Goal: Transaction & Acquisition: Subscribe to service/newsletter

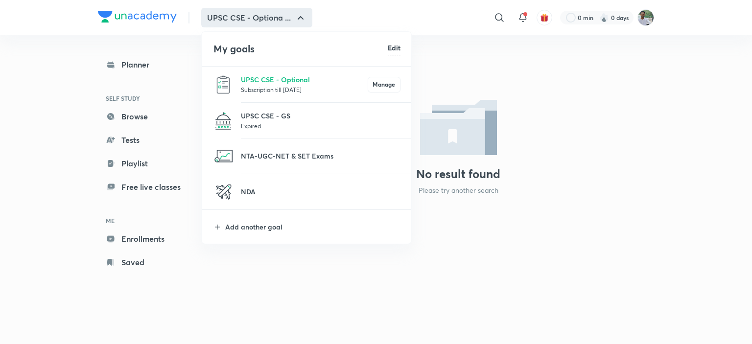
click at [484, 62] on div at bounding box center [376, 172] width 752 height 344
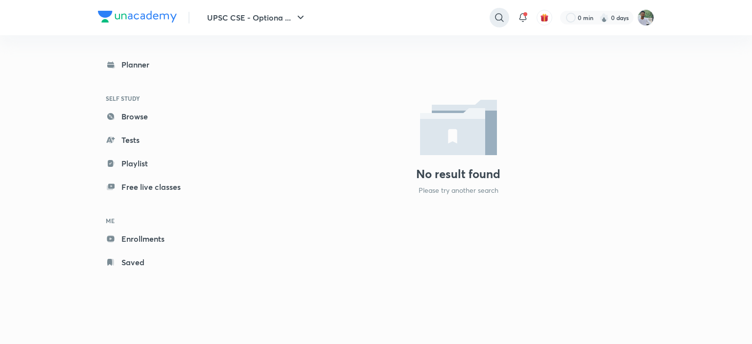
click at [497, 18] on icon at bounding box center [500, 18] width 12 height 12
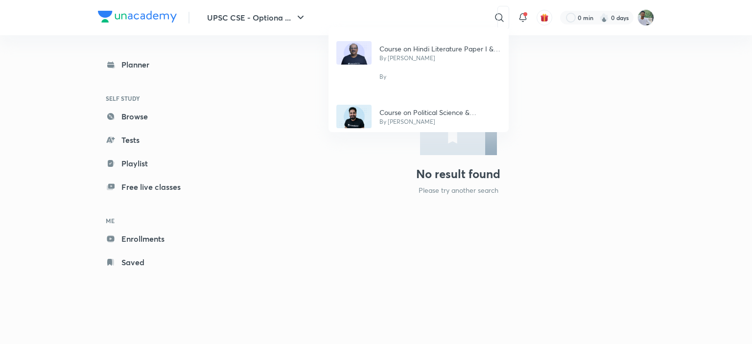
click at [433, 15] on div "Course on Hindi Literature Paper I & Paper II By Purnendu Shekhar By Course on …" at bounding box center [376, 172] width 752 height 344
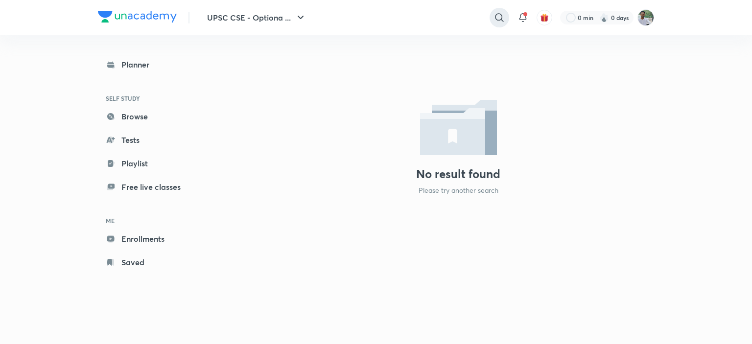
click at [496, 19] on icon at bounding box center [500, 18] width 12 height 12
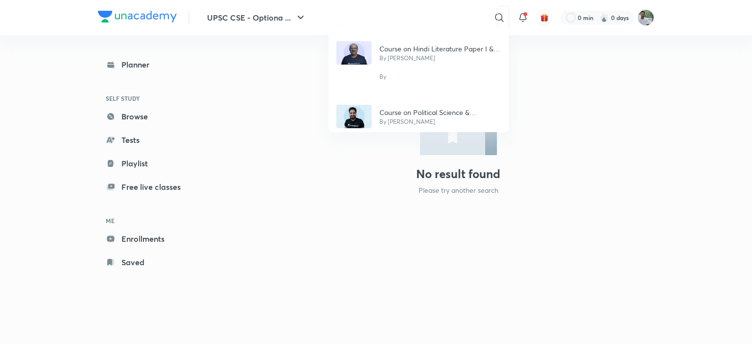
click at [402, 15] on div "Course on Hindi Literature Paper I & Paper II By Purnendu Shekhar By Course on …" at bounding box center [376, 172] width 752 height 344
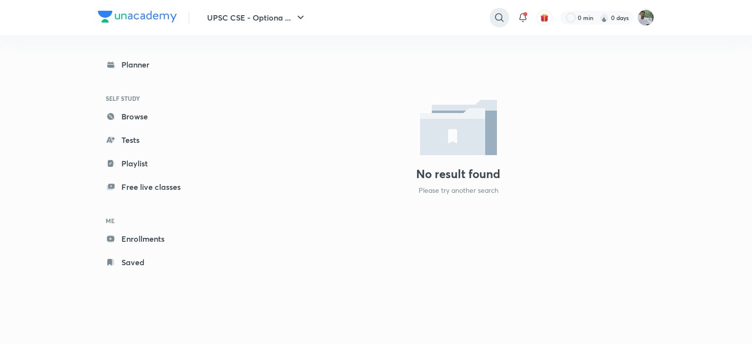
click at [496, 16] on icon at bounding box center [499, 17] width 8 height 8
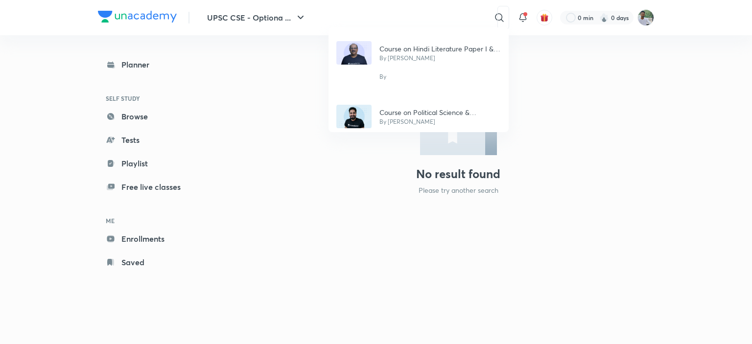
click at [463, 16] on div "Course on Hindi Literature Paper I & Paper II By Purnendu Shekhar By Course on …" at bounding box center [376, 172] width 752 height 344
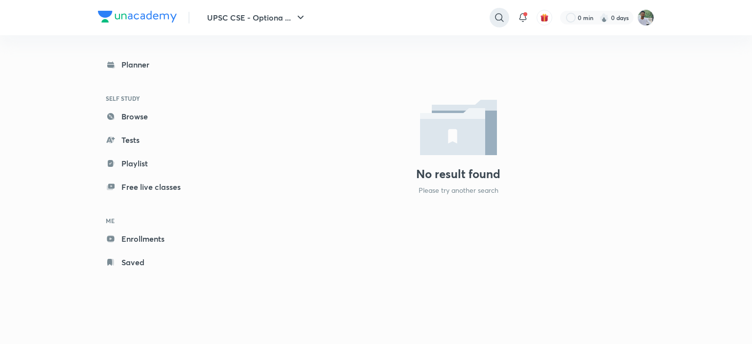
click at [502, 15] on icon at bounding box center [500, 18] width 12 height 12
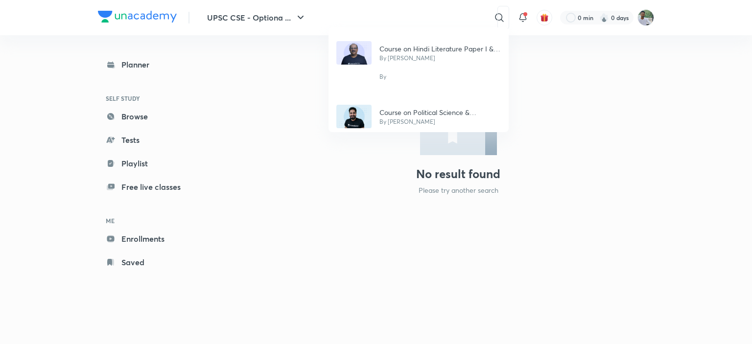
click at [642, 15] on div "Course on Hindi Literature Paper I & Paper II By Purnendu Shekhar By Course on …" at bounding box center [376, 172] width 752 height 344
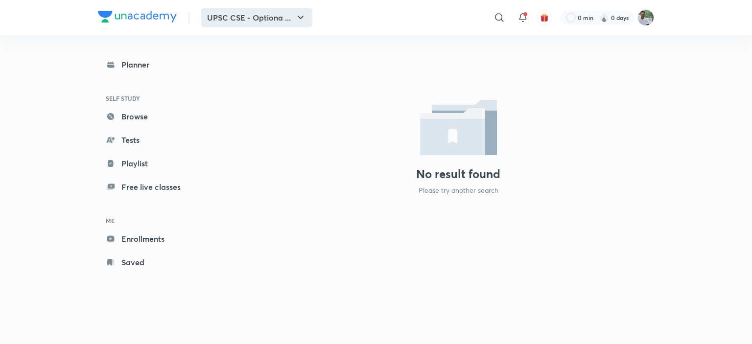
click at [294, 15] on button "UPSC CSE - Optiona ..." at bounding box center [256, 18] width 111 height 20
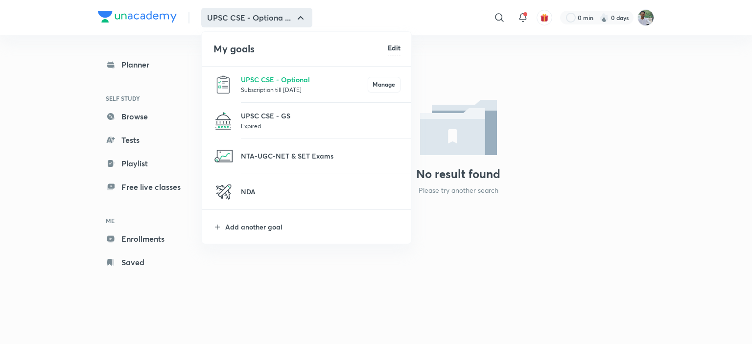
click at [267, 125] on p "Expired" at bounding box center [321, 126] width 160 height 10
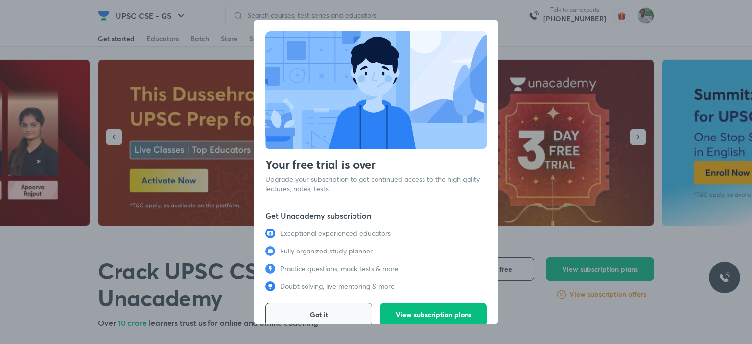
click at [347, 311] on button "Got it" at bounding box center [318, 315] width 107 height 24
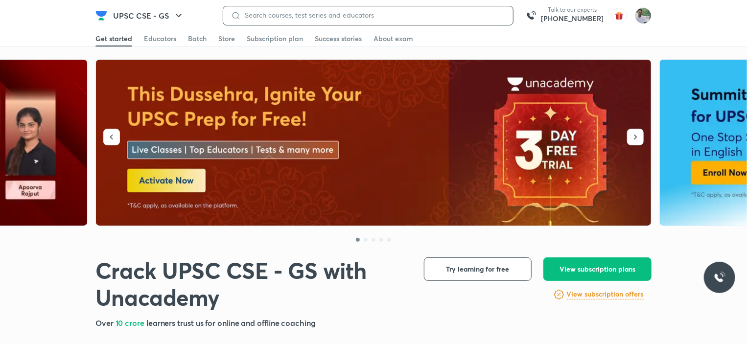
click at [388, 15] on input at bounding box center [373, 15] width 265 height 8
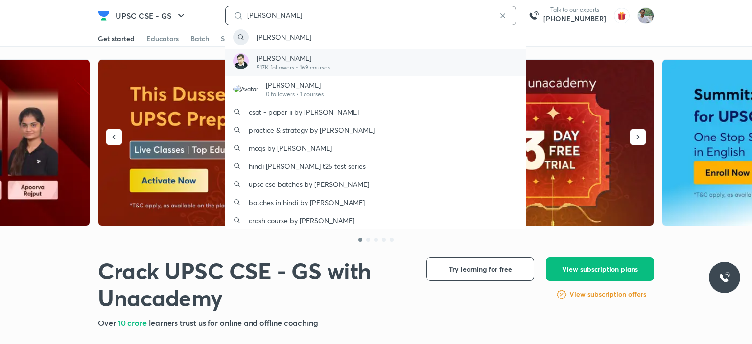
type input "mrunal"
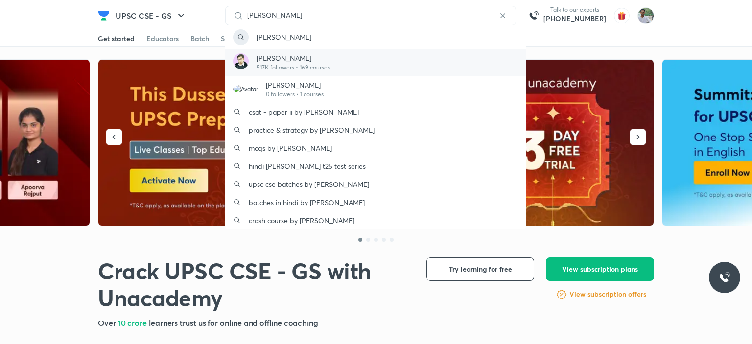
click at [282, 63] on p "517K followers • 169 courses" at bounding box center [293, 67] width 73 height 9
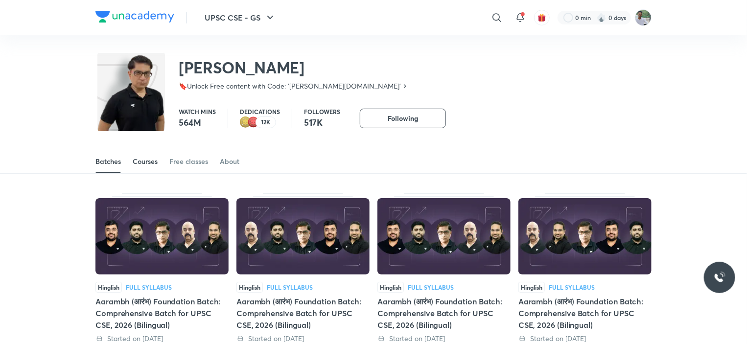
click at [153, 163] on div "Courses" at bounding box center [145, 162] width 25 height 10
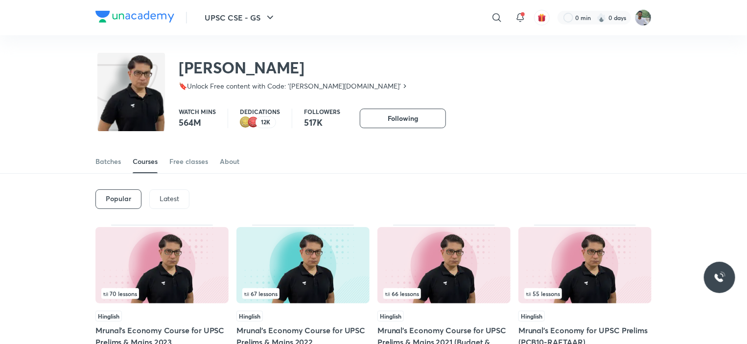
click at [178, 195] on p "Latest" at bounding box center [170, 199] width 20 height 8
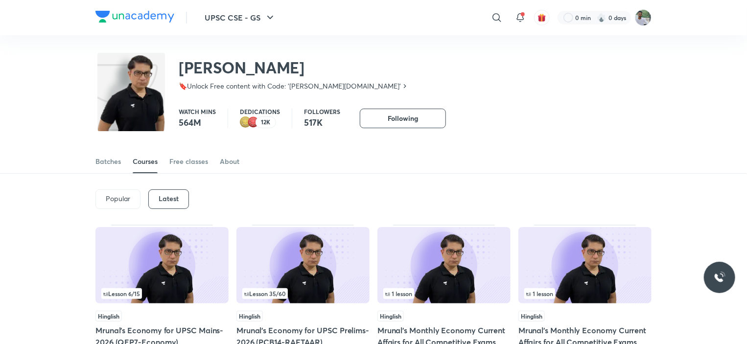
click at [580, 187] on div "Popular Latest" at bounding box center [374, 199] width 556 height 51
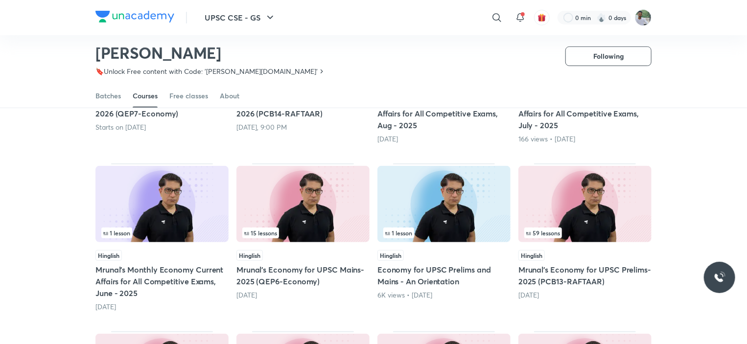
scroll to position [219, 0]
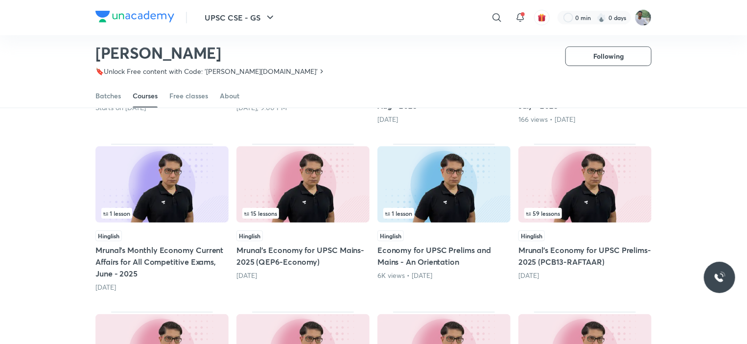
click at [581, 234] on div "Hinglish" at bounding box center [585, 236] width 133 height 11
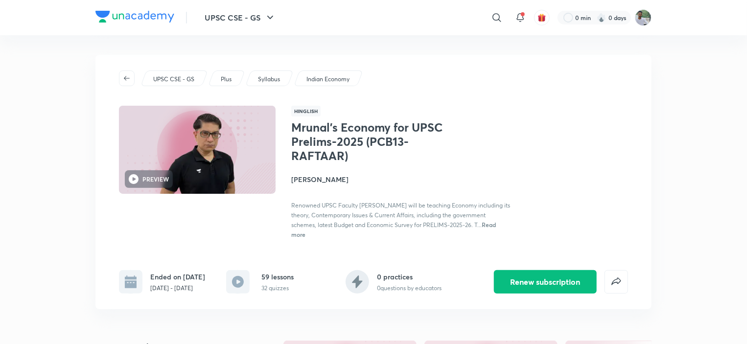
click at [596, 227] on div "Mrunal’s Economy for UPSC Prelims-2025 (PCB13-RAFTAAR) Mrunal Patel Renowned UP…" at bounding box center [459, 179] width 337 height 119
click at [275, 19] on icon "button" at bounding box center [271, 18] width 12 height 12
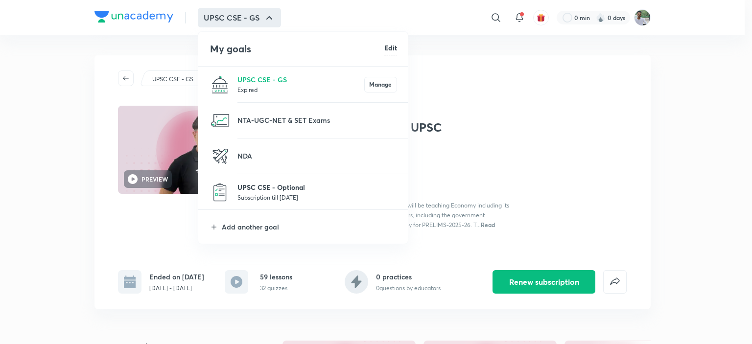
click at [270, 191] on p "UPSC CSE - Optional" at bounding box center [318, 187] width 160 height 10
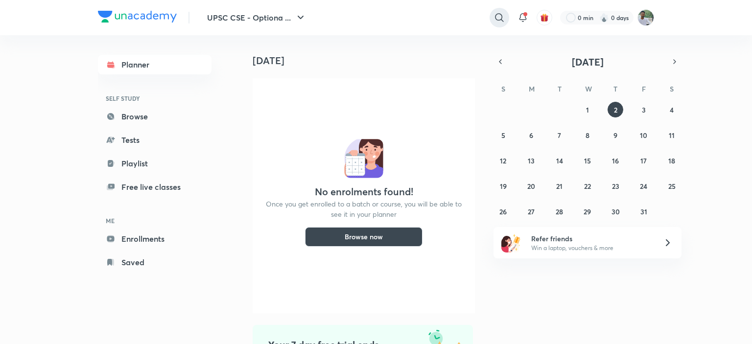
click at [498, 13] on icon at bounding box center [500, 18] width 12 height 12
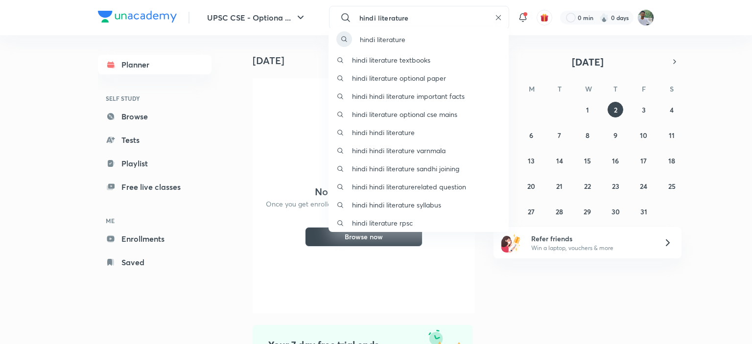
type input "hindi literature"
drag, startPoint x: 417, startPoint y: 25, endPoint x: 415, endPoint y: 33, distance: 8.6
click at [415, 33] on div "hindi literature hindi literature textbooks hindi literature optional paper hin…" at bounding box center [376, 172] width 752 height 344
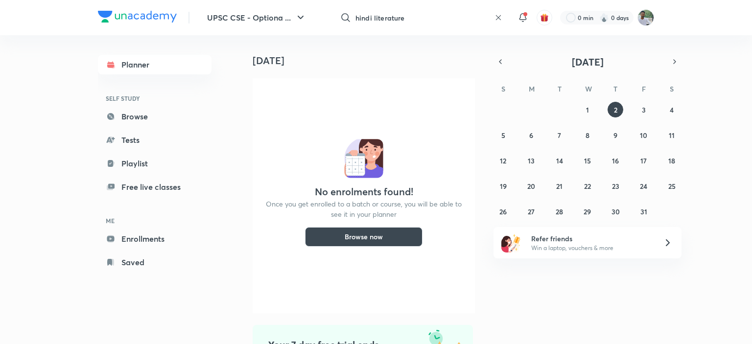
click at [415, 33] on div "UPSC CSE - Optiona ... hindi literature ​ 0 min 0 days" at bounding box center [376, 17] width 556 height 35
click at [500, 19] on icon at bounding box center [498, 17] width 5 height 5
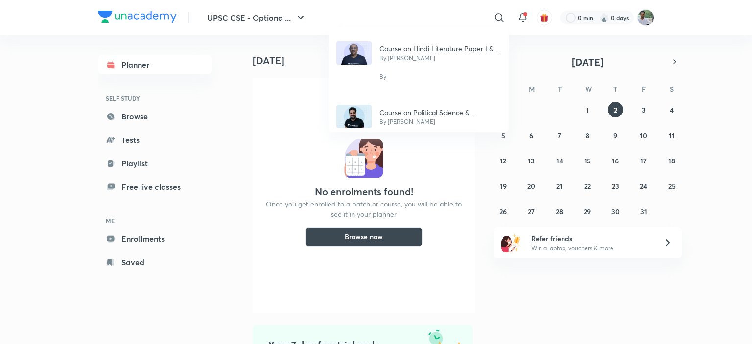
click at [484, 15] on div "Course on Hindi Literature Paper I & Paper II By Purnendu Shekhar By Course on …" at bounding box center [376, 172] width 752 height 344
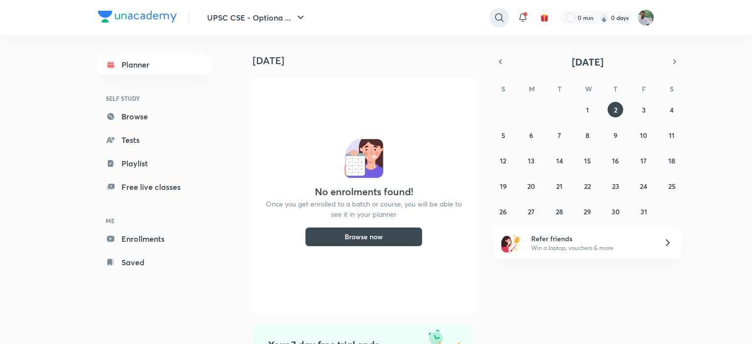
click at [500, 20] on icon at bounding box center [499, 17] width 8 height 8
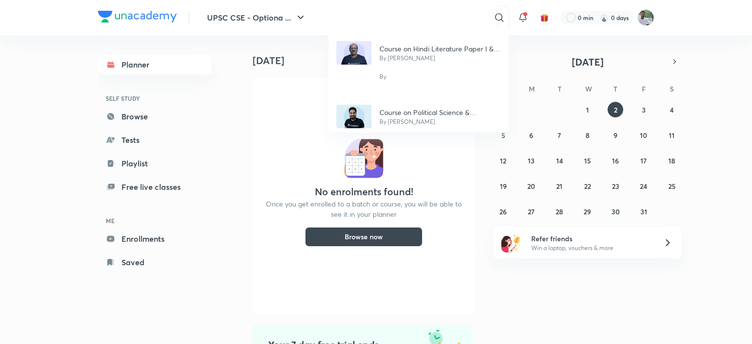
click at [411, 14] on div "Course on Hindi Literature Paper I & Paper II By Purnendu Shekhar By Course on …" at bounding box center [376, 172] width 752 height 344
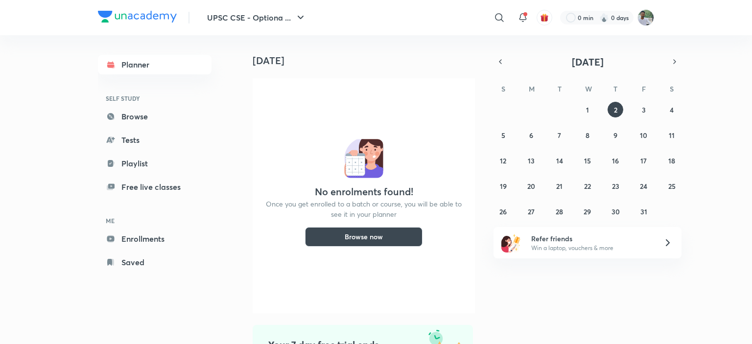
click at [411, 14] on div "​" at bounding box center [419, 18] width 180 height 24
click at [503, 15] on icon at bounding box center [500, 18] width 12 height 12
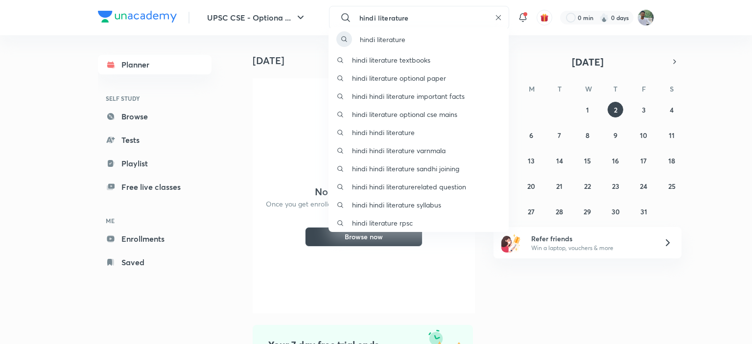
type input "hindi literature"
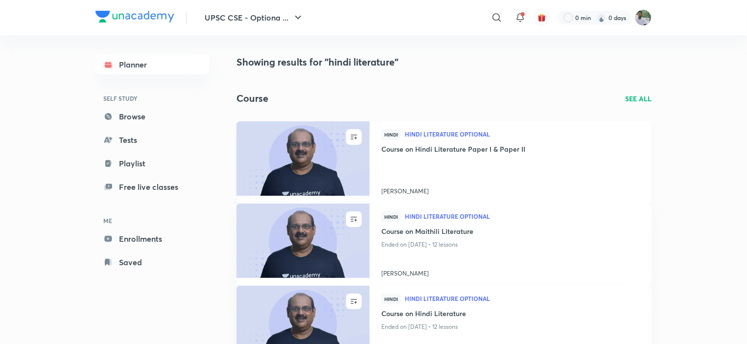
click at [549, 131] on div "Hindi Hindi Literature Optional" at bounding box center [511, 136] width 259 height 15
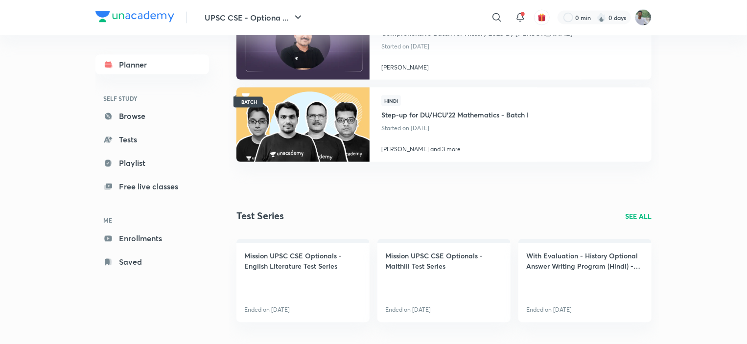
scroll to position [835, 0]
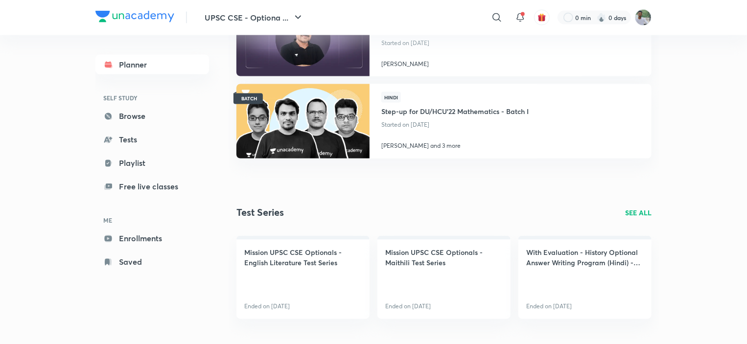
click at [639, 212] on p "SEE ALL" at bounding box center [639, 213] width 26 height 10
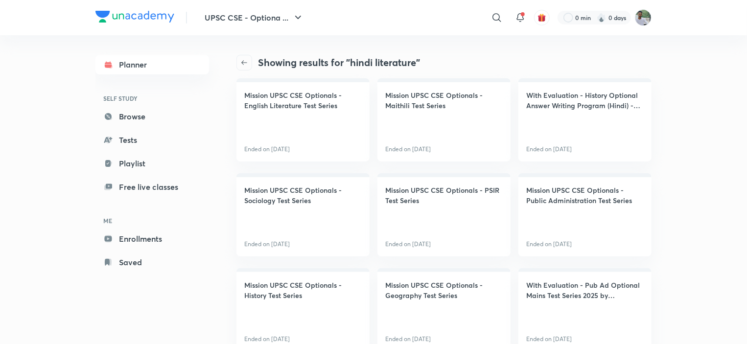
click at [249, 60] on span "button" at bounding box center [244, 63] width 15 height 8
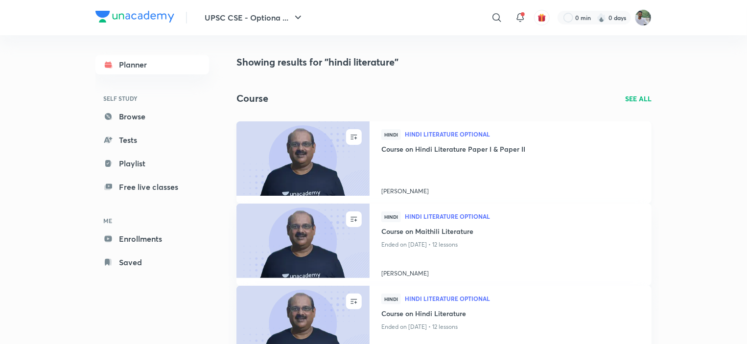
click at [440, 133] on span "Hindi Literature Optional" at bounding box center [522, 134] width 235 height 6
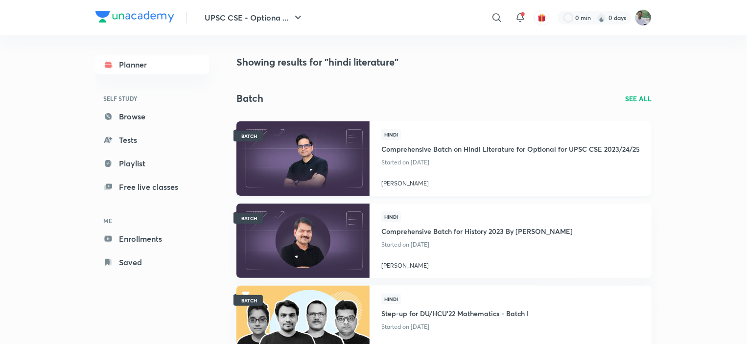
click at [409, 152] on h4 "Comprehensive Batch on Hindi Literature for Optional for UPSC CSE 2023/24/25" at bounding box center [511, 148] width 259 height 16
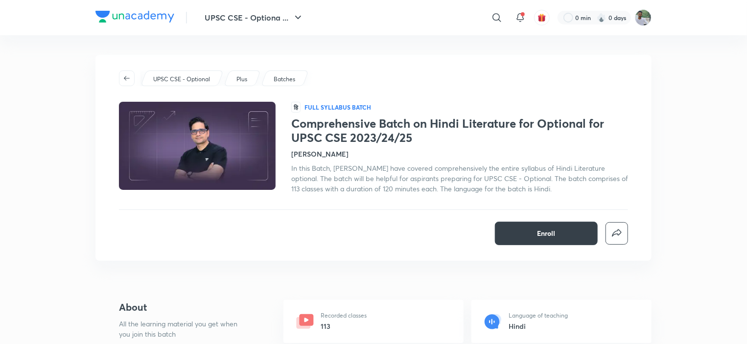
click at [560, 231] on button "Enroll" at bounding box center [546, 234] width 103 height 24
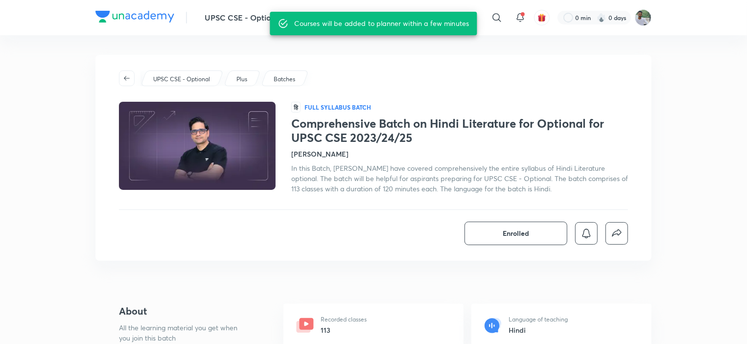
click at [389, 236] on div "Enrolled" at bounding box center [373, 234] width 509 height 24
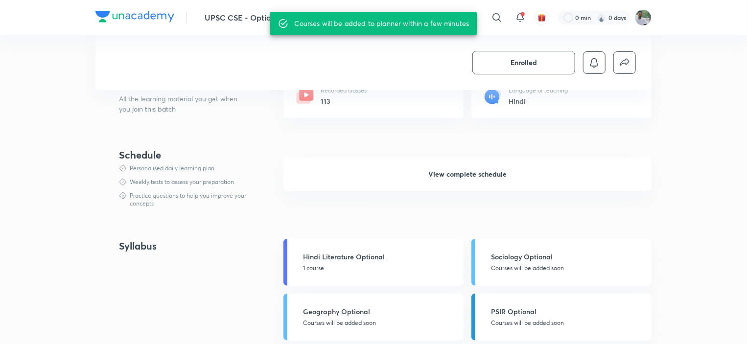
scroll to position [294, 0]
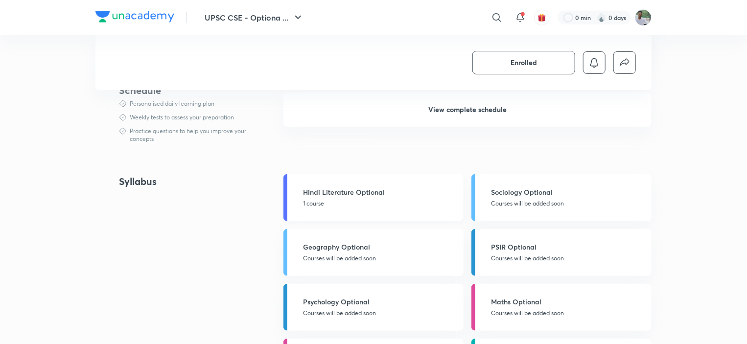
click at [381, 211] on link "Hindi Literature Optional 1 course" at bounding box center [374, 197] width 180 height 47
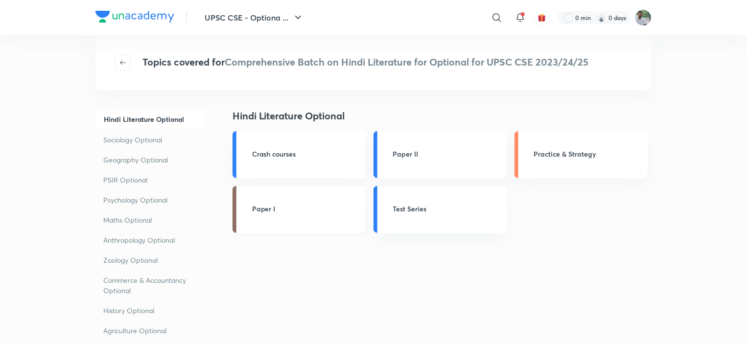
click at [333, 204] on h3 "Paper I" at bounding box center [306, 209] width 108 height 10
click at [284, 197] on link "Paper I" at bounding box center [299, 209] width 133 height 47
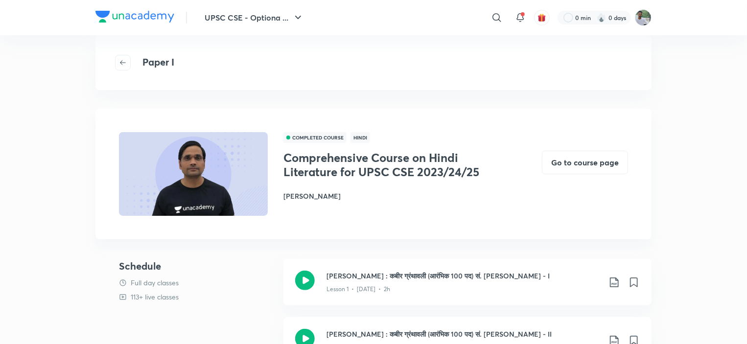
click at [366, 229] on div "COMPLETED COURSE Hindi Comprehensive Course on Hindi Literature for UPSC CSE 20…" at bounding box center [374, 174] width 556 height 131
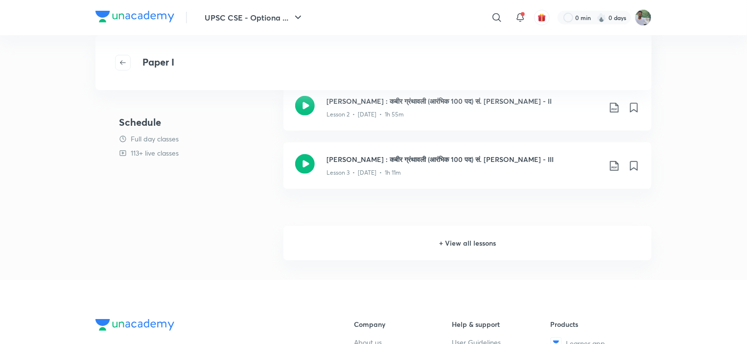
scroll to position [235, 0]
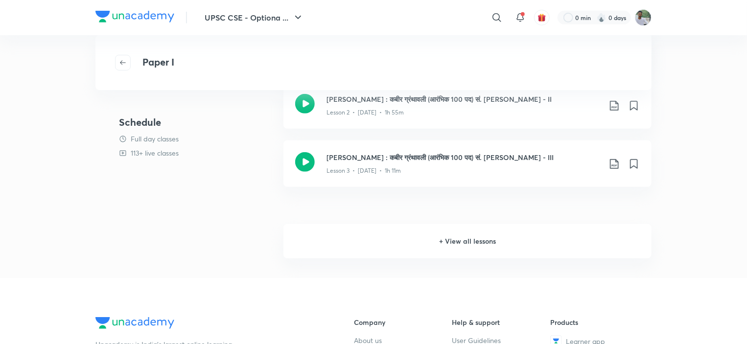
click at [462, 244] on h6 "+ View all lessons" at bounding box center [468, 241] width 368 height 34
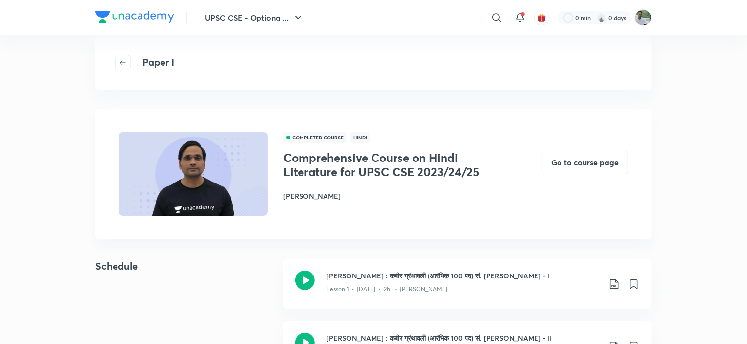
click at [439, 232] on div "COMPLETED COURSE Hindi Comprehensive Course on Hindi Literature for UPSC CSE 20…" at bounding box center [374, 174] width 556 height 131
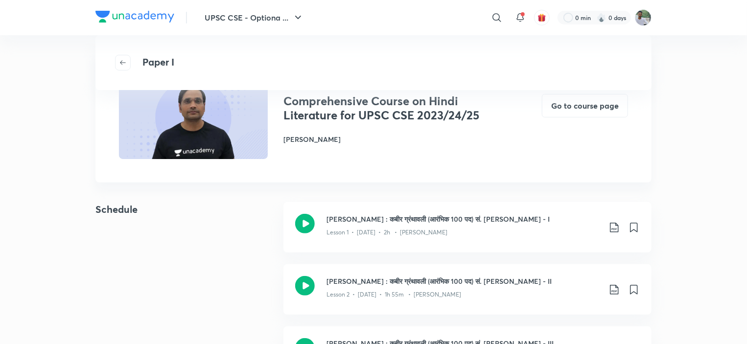
scroll to position [59, 0]
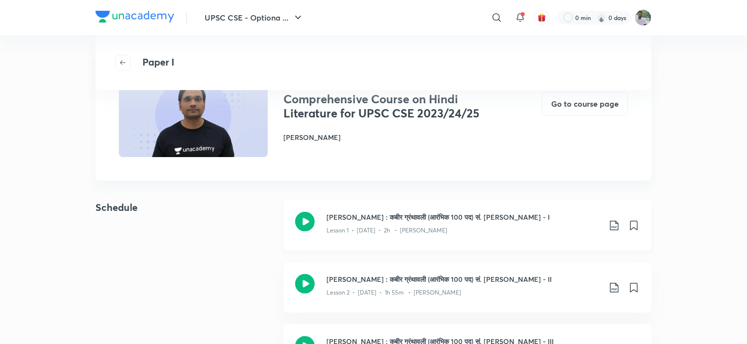
click at [442, 218] on h3 "कबीर : कबीर ग्रंथावली (आरंभिक 100 पद) सं. श्याम सुन्दर दास - I" at bounding box center [464, 217] width 274 height 10
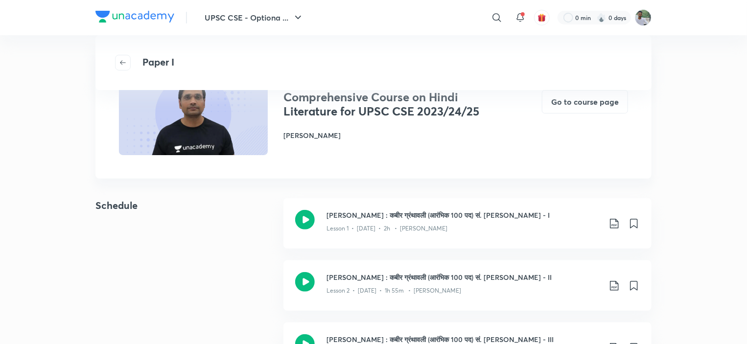
scroll to position [52, 0]
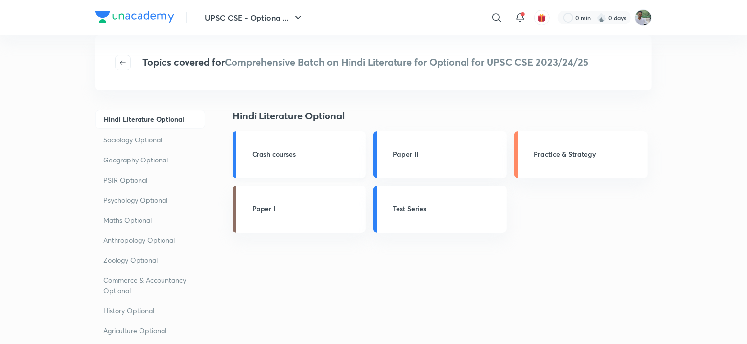
click at [331, 155] on h3 "Crash courses" at bounding box center [306, 154] width 108 height 10
click at [453, 154] on h3 "Paper II" at bounding box center [447, 154] width 108 height 10
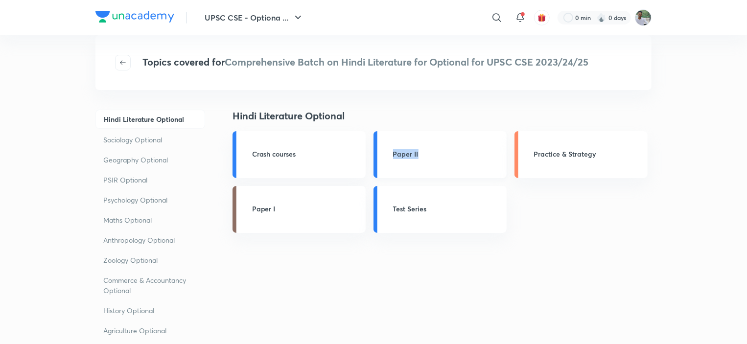
click at [453, 154] on h3 "Paper II" at bounding box center [447, 154] width 108 height 10
click at [442, 110] on h4 "Hindi Literature Optional" at bounding box center [417, 116] width 368 height 15
click at [399, 154] on h3 "Paper II" at bounding box center [447, 154] width 108 height 10
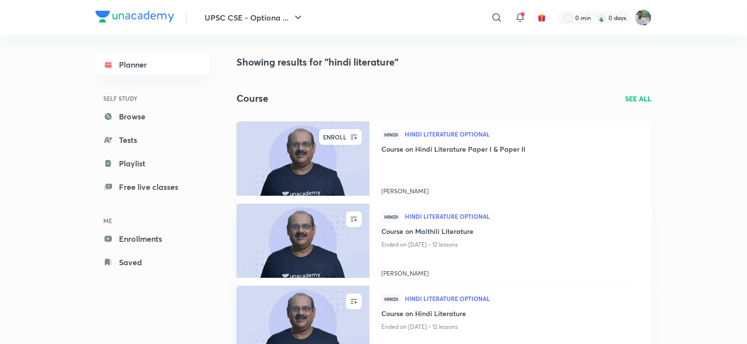
click at [347, 138] on div "ENROLL" at bounding box center [334, 137] width 29 height 16
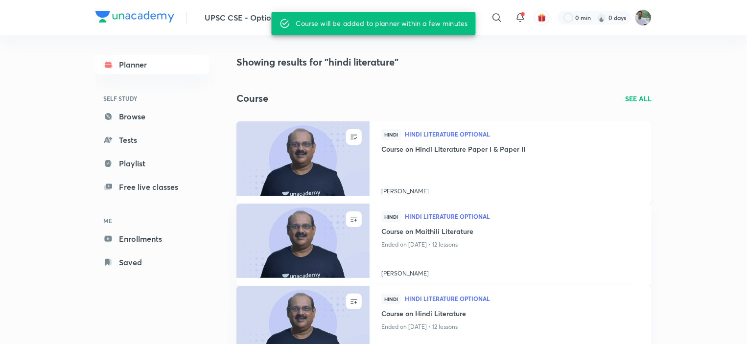
click at [418, 145] on h4 "Course on Hindi Literature Paper I & Paper II" at bounding box center [511, 150] width 259 height 12
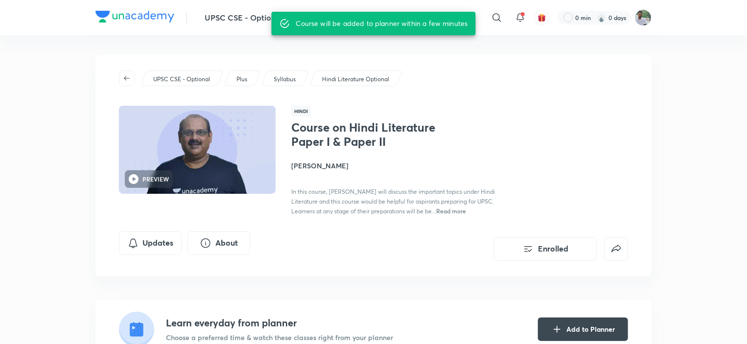
click at [588, 212] on div "Course on Hindi Literature Paper I & Paper II Purnendu Shekhar In this course, …" at bounding box center [459, 168] width 337 height 96
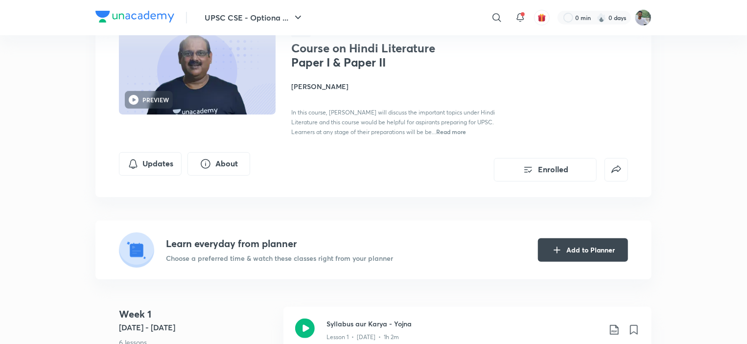
scroll to position [20, 0]
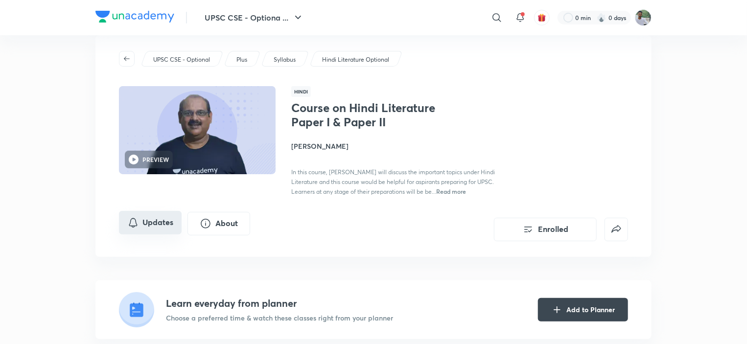
click at [160, 224] on button "Updates" at bounding box center [150, 223] width 63 height 24
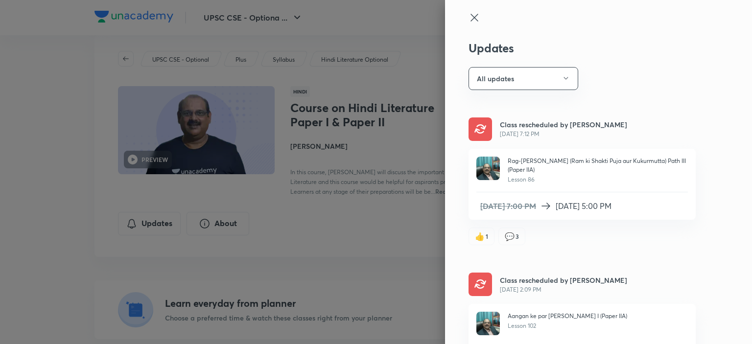
click at [395, 52] on div at bounding box center [376, 172] width 752 height 344
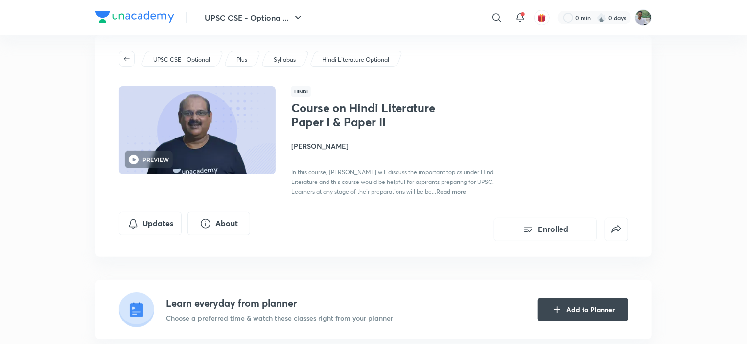
click at [334, 234] on div "Updates About Enrolled" at bounding box center [373, 226] width 509 height 29
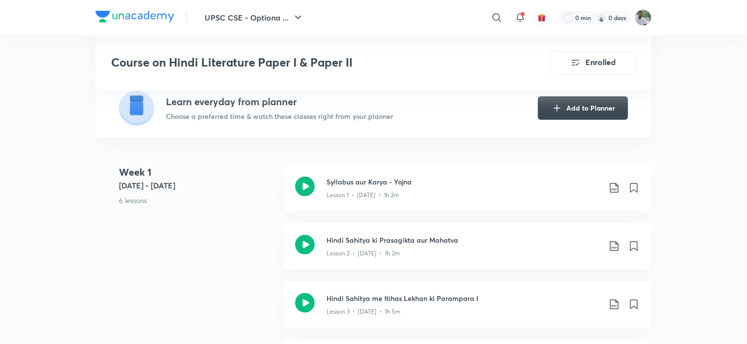
scroll to position [235, 0]
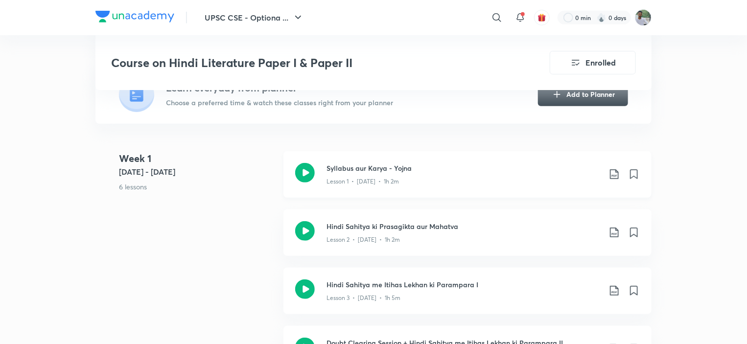
click at [613, 172] on icon at bounding box center [615, 175] width 12 height 12
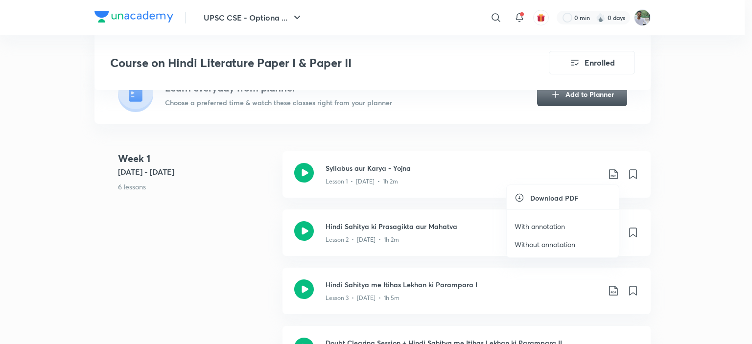
click at [581, 198] on li "Download PDF" at bounding box center [563, 198] width 112 height 10
click at [519, 198] on icon at bounding box center [520, 198] width 8 height 8
click at [564, 200] on h6 "Download PDF" at bounding box center [554, 198] width 48 height 10
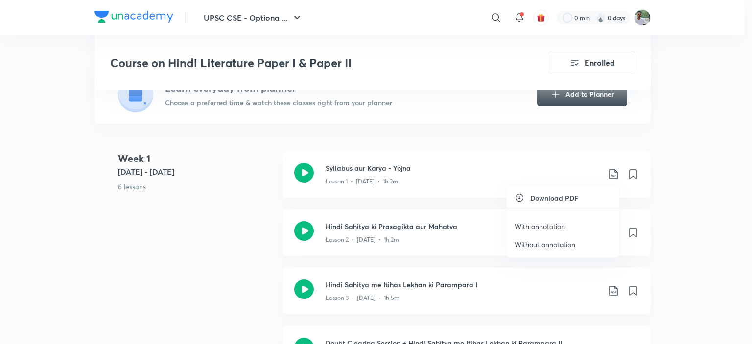
click at [563, 225] on p "With annotation" at bounding box center [540, 226] width 50 height 10
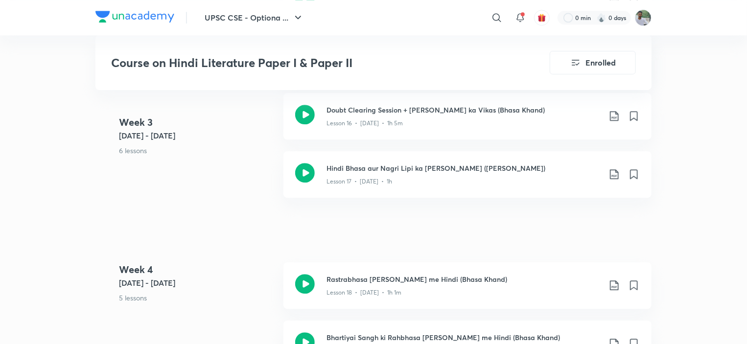
scroll to position [1293, 0]
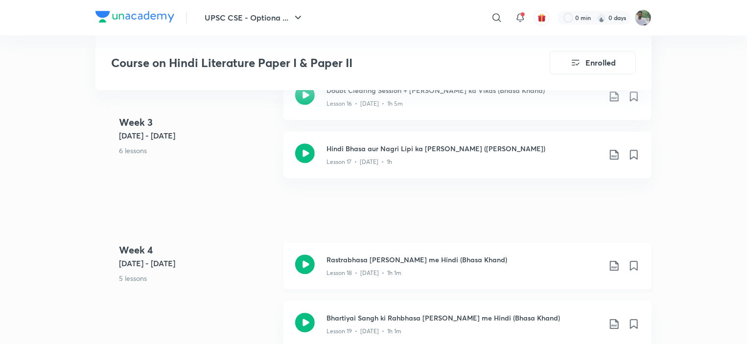
click at [617, 268] on icon at bounding box center [615, 266] width 12 height 12
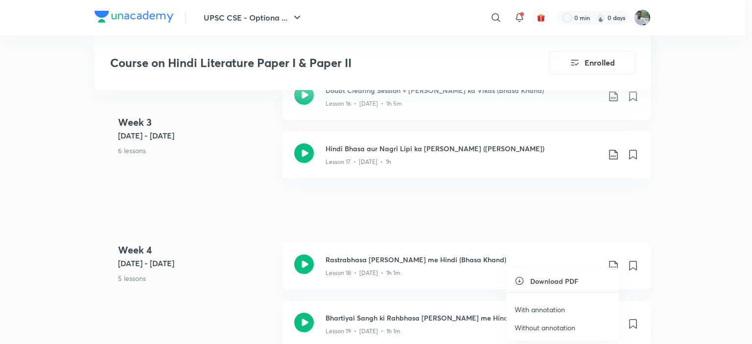
click at [559, 308] on p "With annotation" at bounding box center [540, 310] width 50 height 10
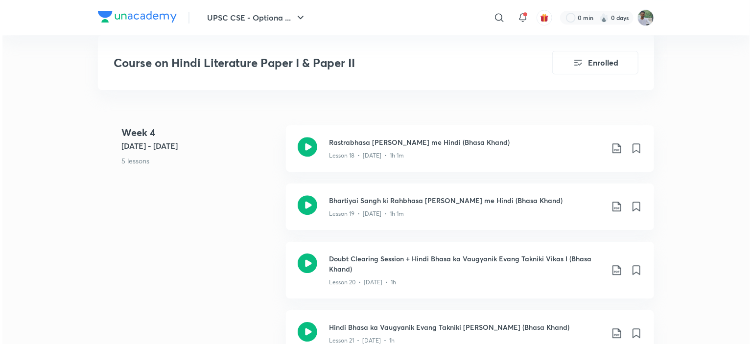
scroll to position [1430, 0]
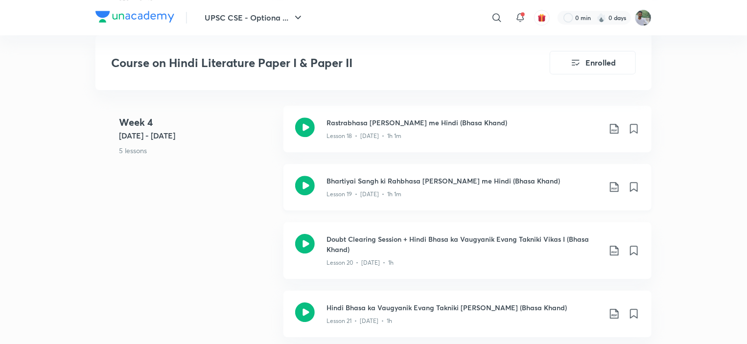
click at [614, 188] on icon at bounding box center [614, 187] width 8 height 10
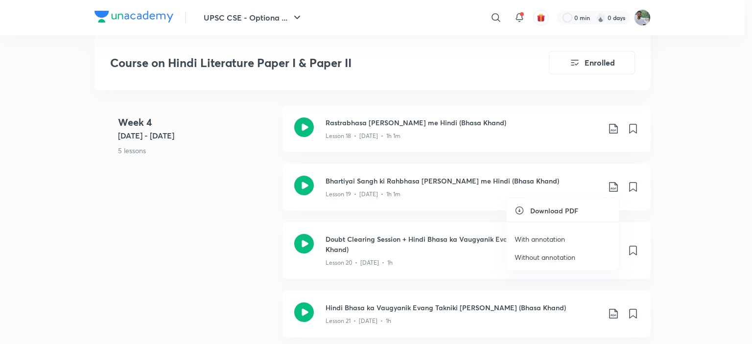
click at [564, 241] on p "With annotation" at bounding box center [540, 239] width 50 height 10
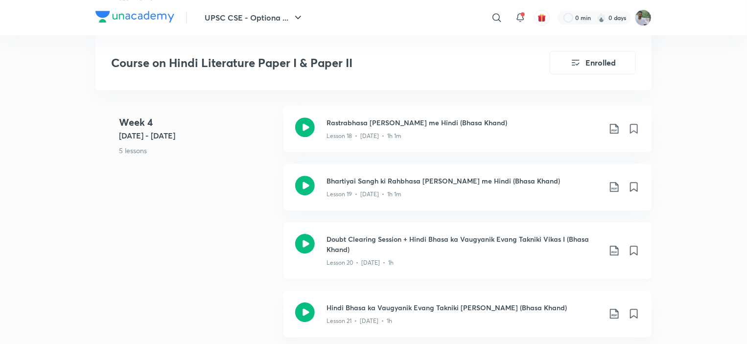
click at [615, 252] on icon at bounding box center [614, 251] width 8 height 10
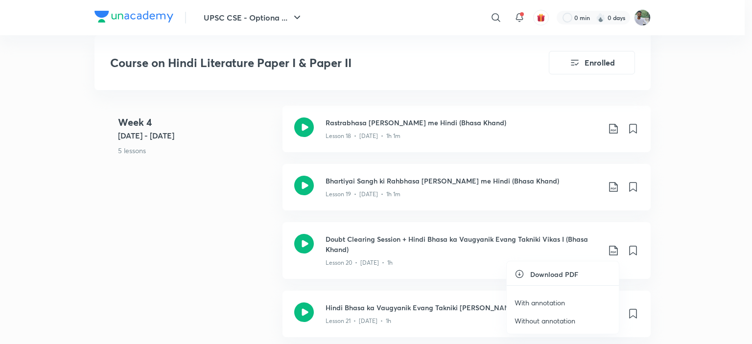
click at [559, 300] on p "With annotation" at bounding box center [540, 303] width 50 height 10
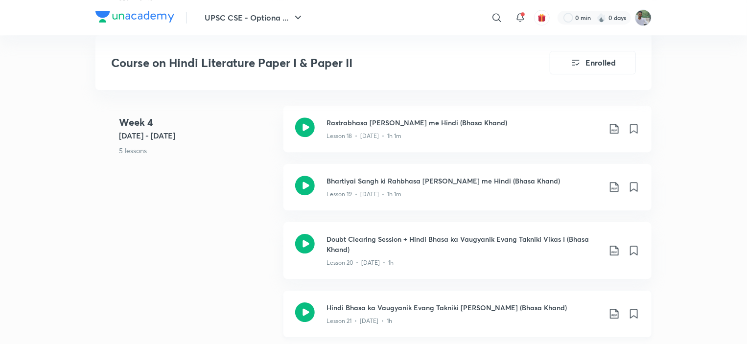
click at [614, 310] on icon at bounding box center [615, 314] width 12 height 12
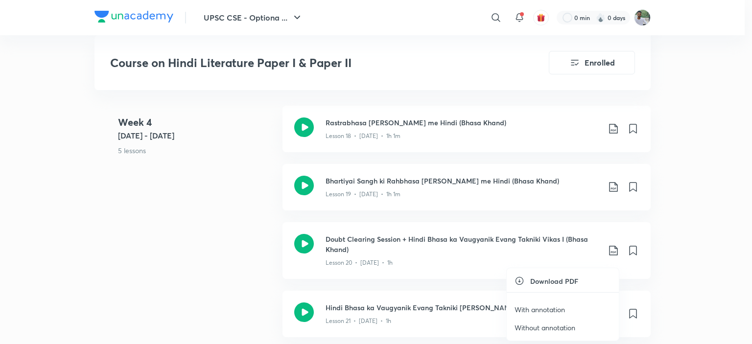
click at [567, 309] on li "With annotation" at bounding box center [563, 310] width 112 height 18
click at [547, 309] on p "With annotation" at bounding box center [540, 310] width 50 height 10
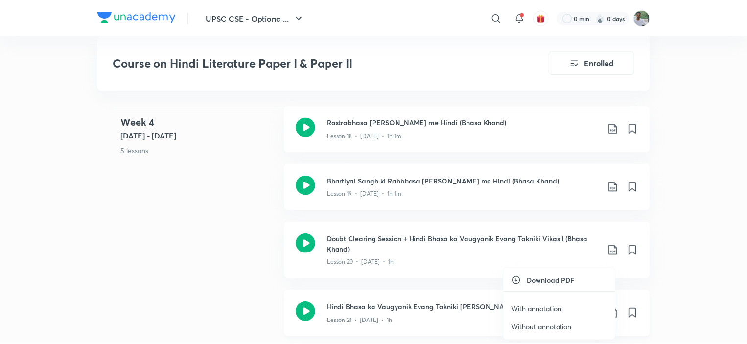
scroll to position [1434, 0]
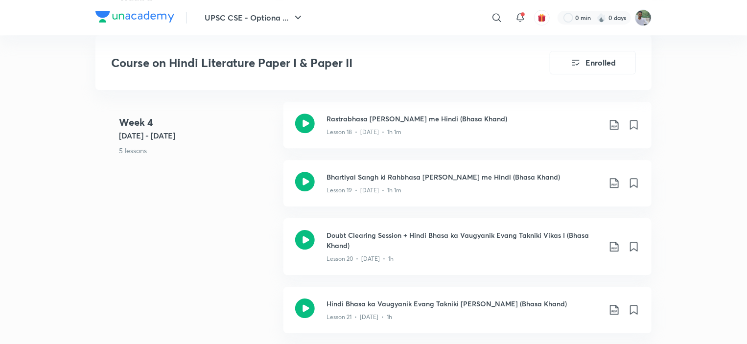
click at [540, 280] on link "Doubt Clearing Session + Hindi Bhasa ka Vaugyanik Evang Takniki Vikas I (Bhasa …" at bounding box center [468, 252] width 368 height 69
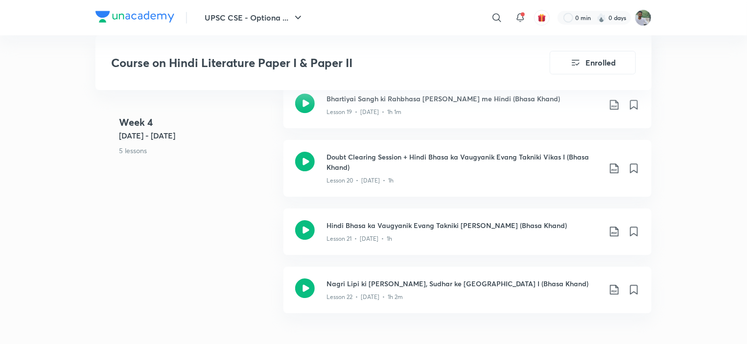
scroll to position [1532, 0]
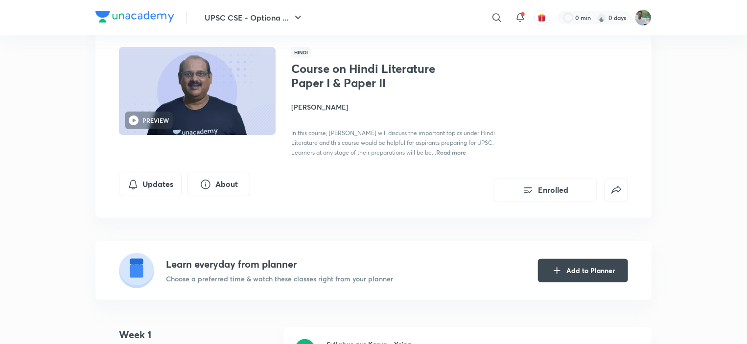
click at [613, 127] on div "Course on Hindi Literature Paper I & Paper II Purnendu Shekhar In this course, …" at bounding box center [459, 110] width 337 height 96
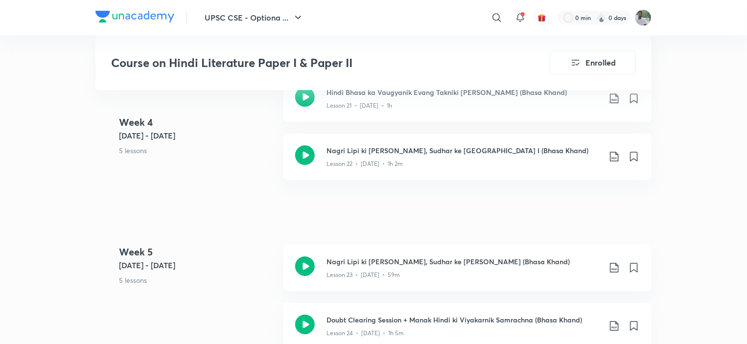
scroll to position [1665, 0]
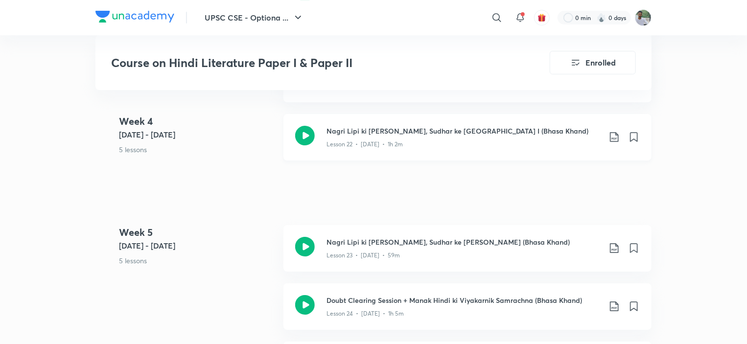
click at [614, 135] on icon at bounding box center [615, 137] width 12 height 12
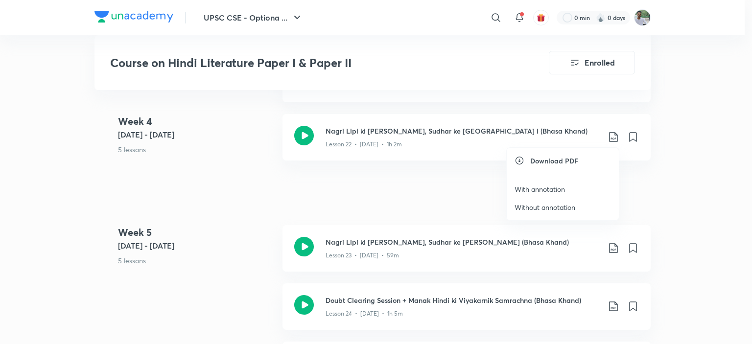
click at [557, 187] on p "With annotation" at bounding box center [540, 189] width 50 height 10
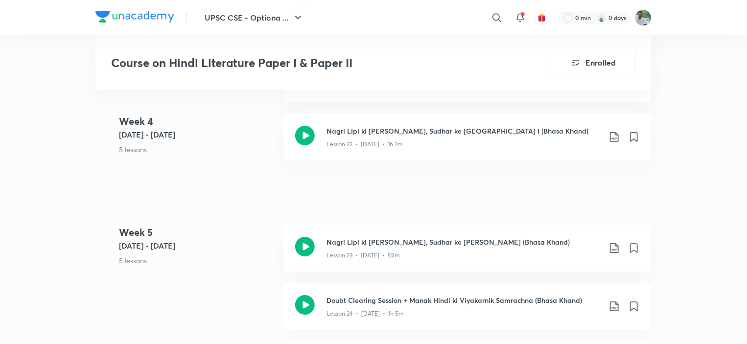
click at [614, 303] on icon at bounding box center [615, 307] width 12 height 12
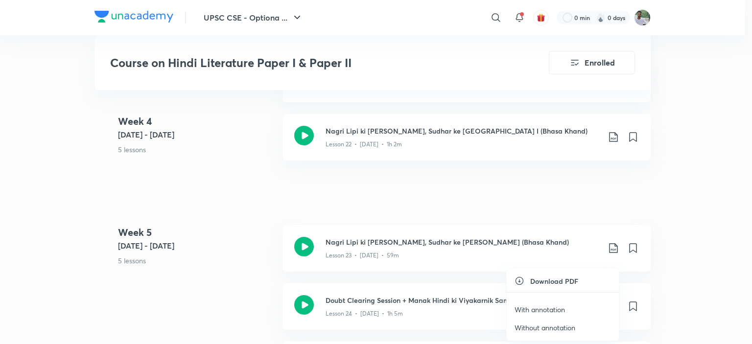
click at [559, 308] on p "With annotation" at bounding box center [540, 310] width 50 height 10
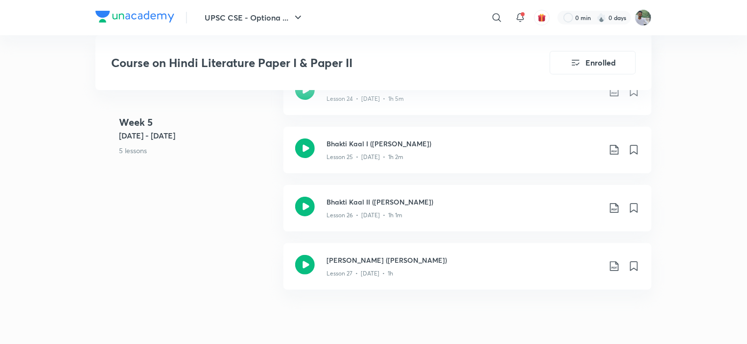
scroll to position [1901, 0]
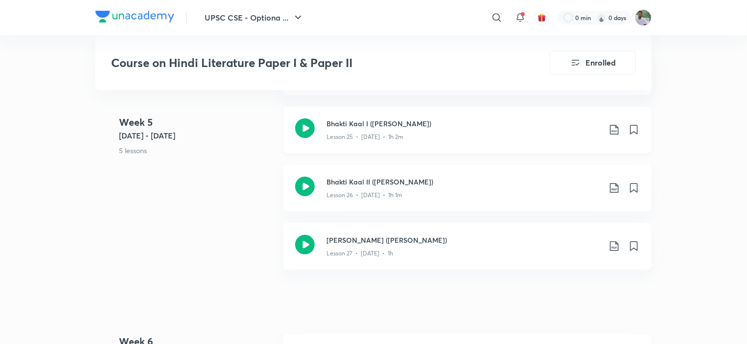
click at [615, 127] on icon at bounding box center [615, 130] width 12 height 12
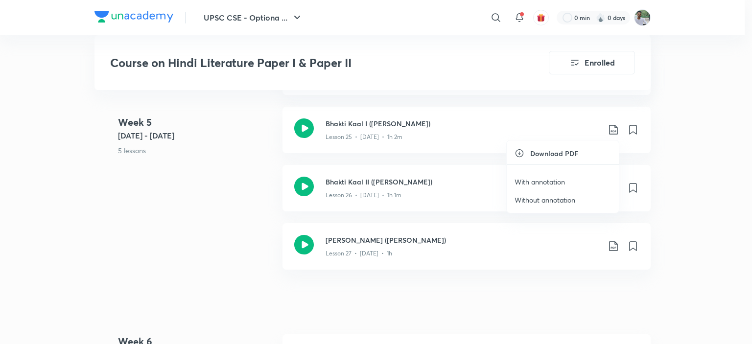
click at [561, 181] on p "With annotation" at bounding box center [540, 182] width 50 height 10
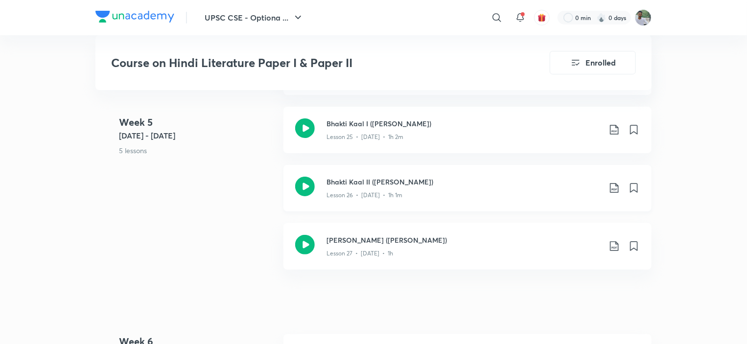
click at [614, 186] on icon at bounding box center [615, 188] width 12 height 12
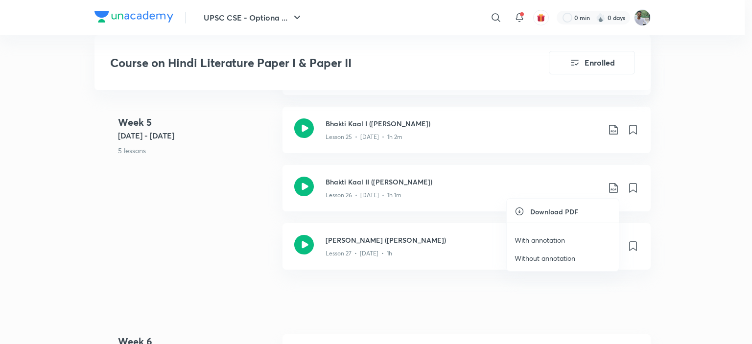
click at [541, 239] on p "With annotation" at bounding box center [540, 240] width 50 height 10
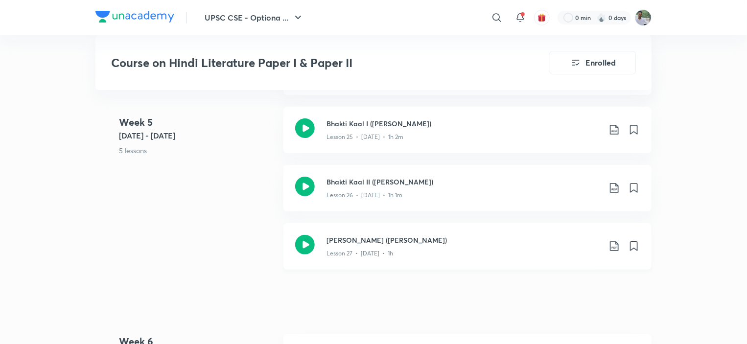
click at [614, 248] on icon at bounding box center [614, 246] width 8 height 10
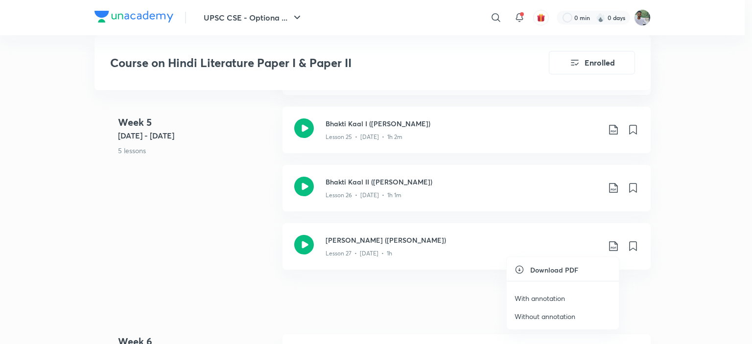
click at [559, 297] on p "With annotation" at bounding box center [540, 298] width 50 height 10
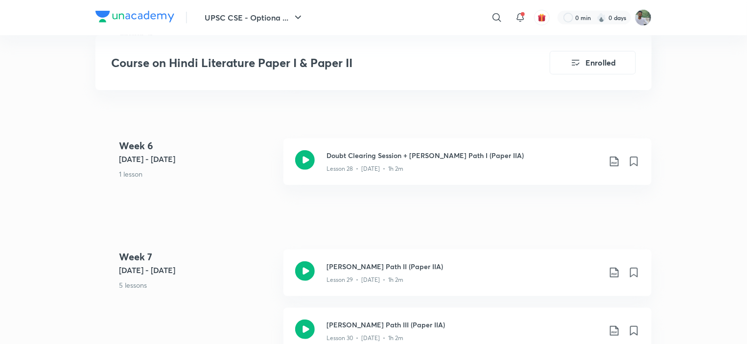
scroll to position [2116, 0]
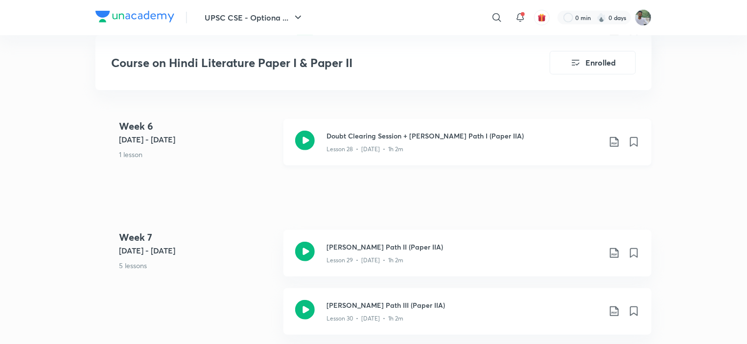
click at [617, 141] on icon at bounding box center [615, 142] width 12 height 12
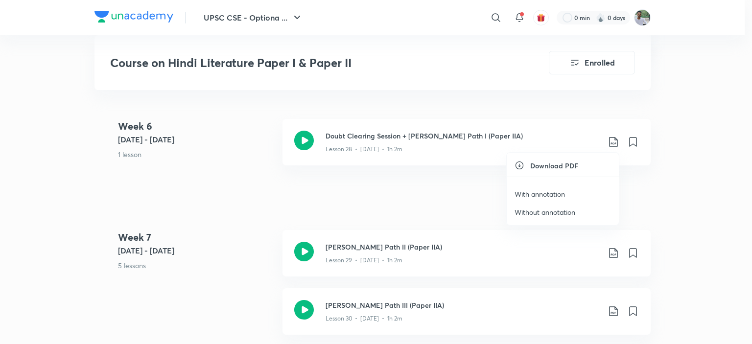
click at [554, 193] on p "With annotation" at bounding box center [540, 194] width 50 height 10
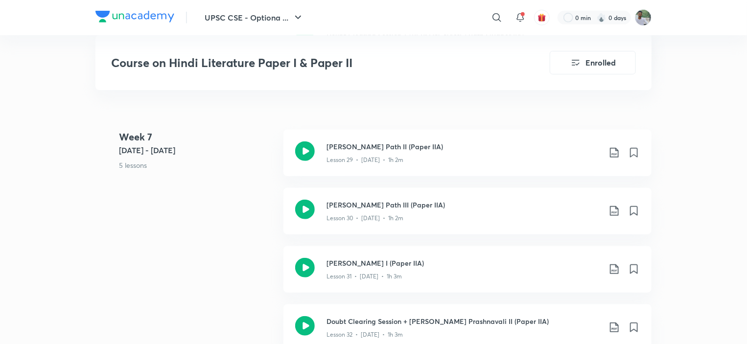
scroll to position [2234, 0]
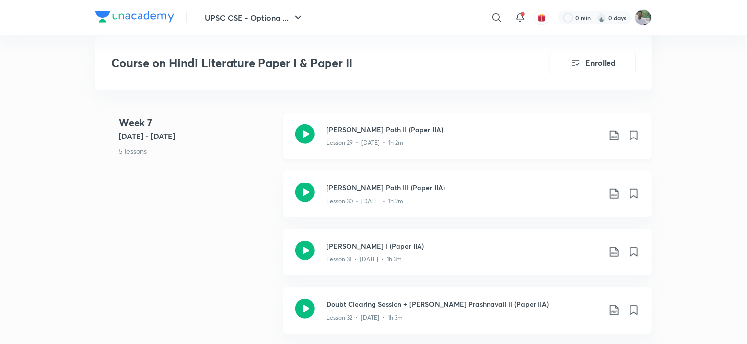
click at [617, 133] on icon at bounding box center [614, 136] width 8 height 10
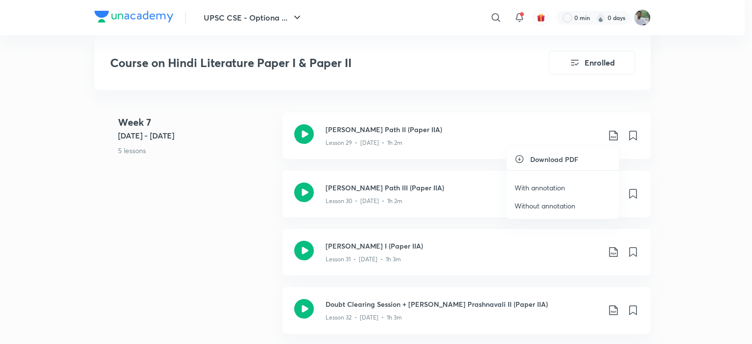
click at [544, 186] on p "With annotation" at bounding box center [540, 188] width 50 height 10
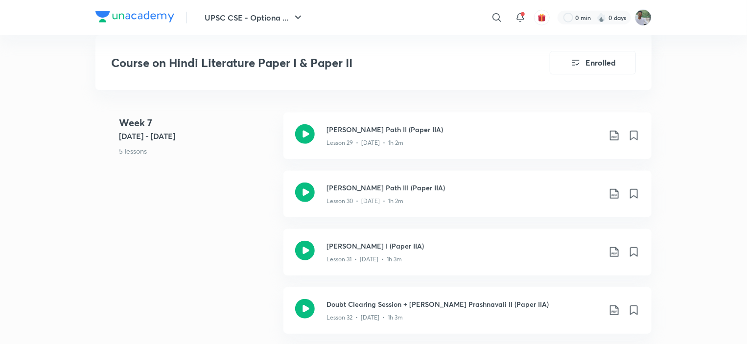
click at [433, 76] on div "Course on Hindi Literature Paper I & Paper II Enrolled" at bounding box center [374, 62] width 556 height 55
click at [616, 193] on icon at bounding box center [615, 194] width 12 height 12
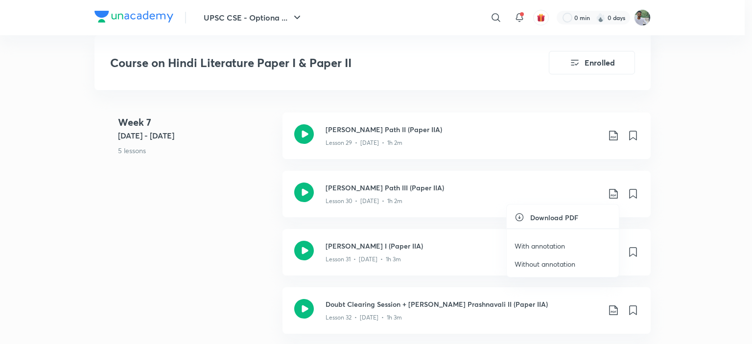
click at [558, 246] on p "With annotation" at bounding box center [540, 246] width 50 height 10
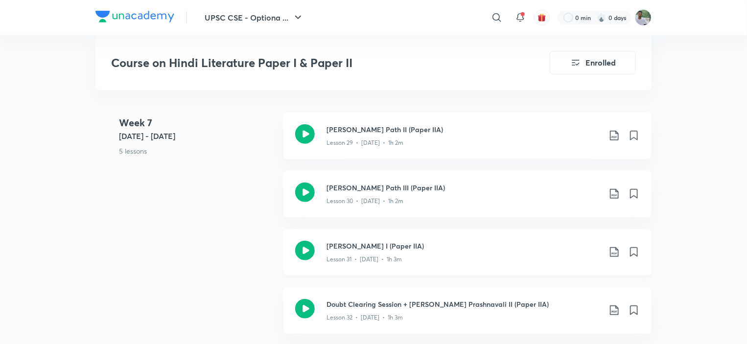
click at [612, 252] on icon at bounding box center [615, 252] width 12 height 12
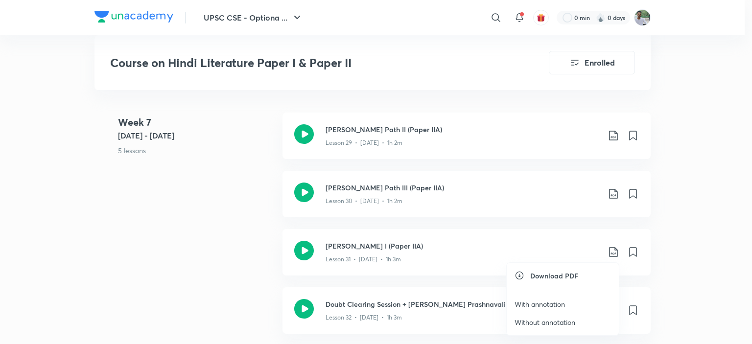
click at [545, 303] on p "With annotation" at bounding box center [540, 304] width 50 height 10
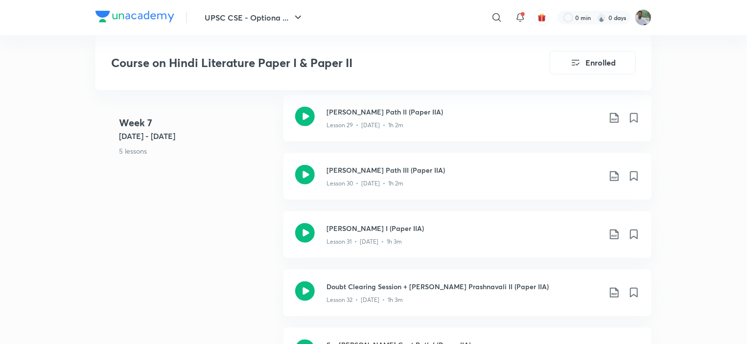
scroll to position [2253, 0]
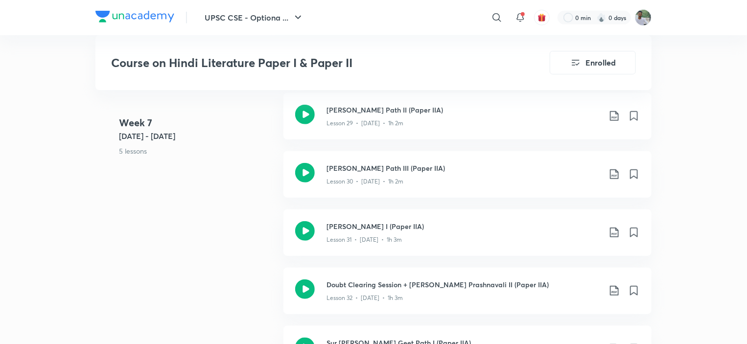
click at [615, 295] on icon at bounding box center [614, 291] width 8 height 10
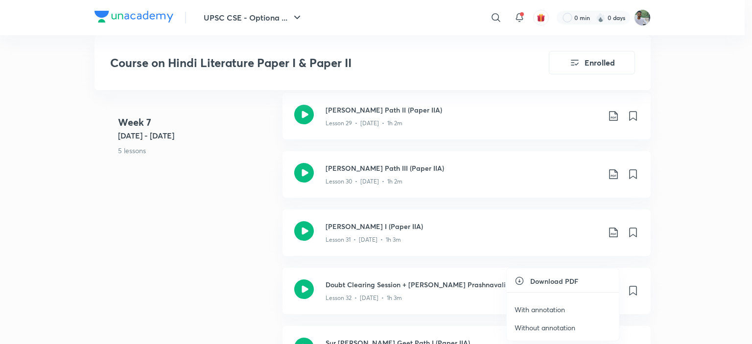
click at [559, 309] on p "With annotation" at bounding box center [540, 310] width 50 height 10
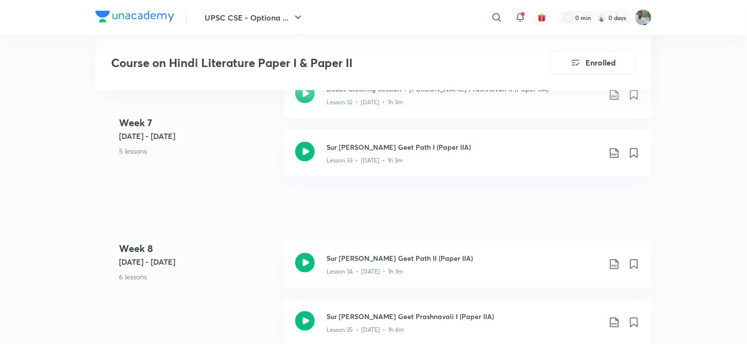
scroll to position [2469, 0]
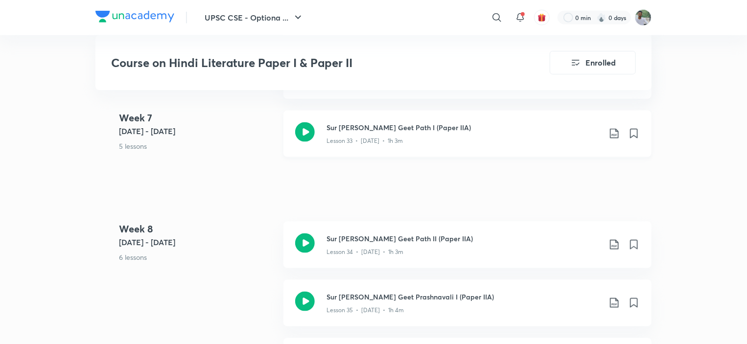
click at [614, 132] on icon at bounding box center [615, 134] width 12 height 12
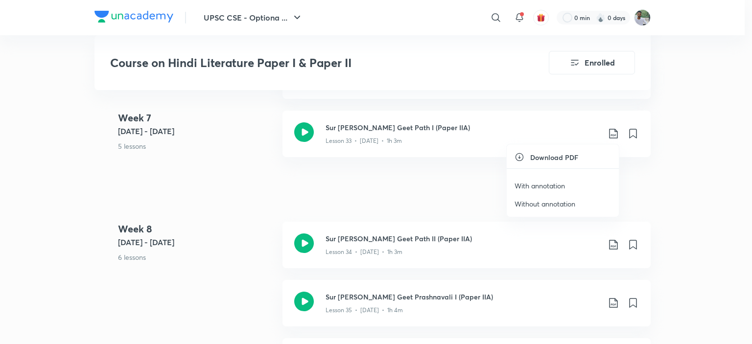
click at [552, 186] on p "With annotation" at bounding box center [540, 186] width 50 height 10
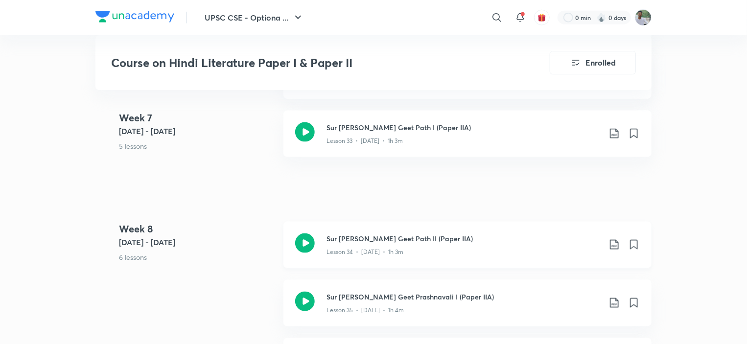
click at [613, 244] on icon at bounding box center [615, 245] width 12 height 12
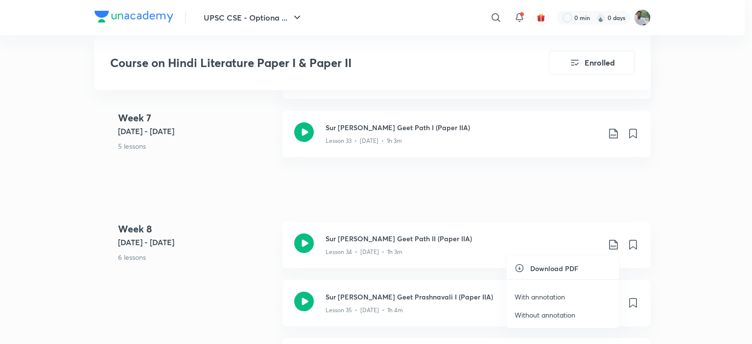
click at [545, 292] on p "With annotation" at bounding box center [540, 297] width 50 height 10
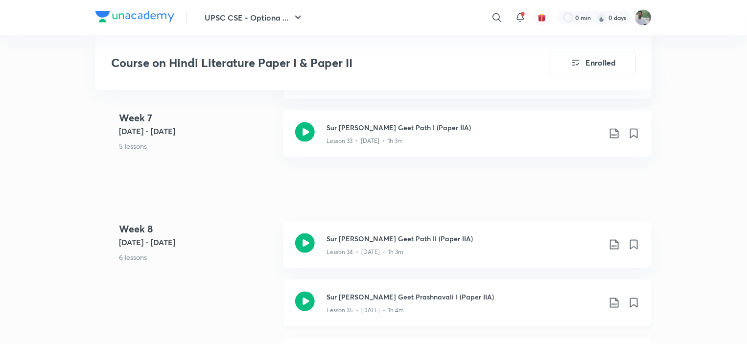
click at [614, 303] on icon at bounding box center [614, 303] width 8 height 10
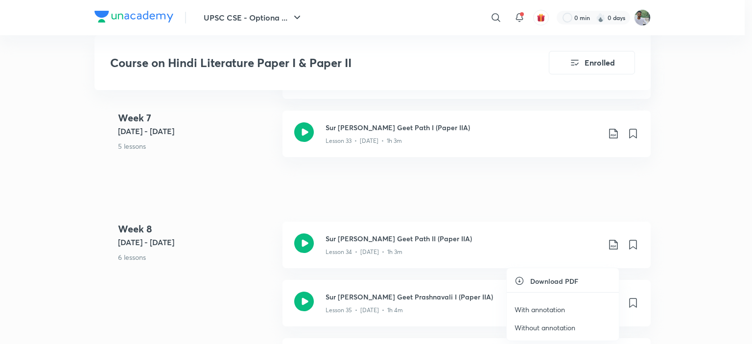
click at [566, 308] on li "With annotation" at bounding box center [563, 310] width 112 height 18
click at [543, 309] on p "With annotation" at bounding box center [540, 310] width 50 height 10
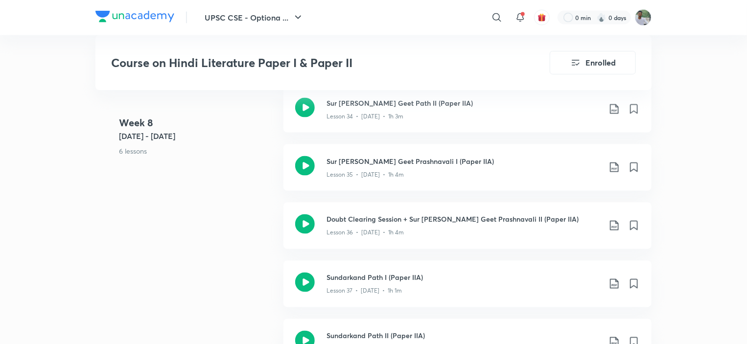
scroll to position [2606, 0]
click at [241, 231] on div "Week 8 Jan 11 - 17 6 lessons Sur ke Bramar Geet Path II (Paper IIA) Lesson 34 •…" at bounding box center [374, 260] width 556 height 350
click at [613, 224] on icon at bounding box center [615, 224] width 12 height 12
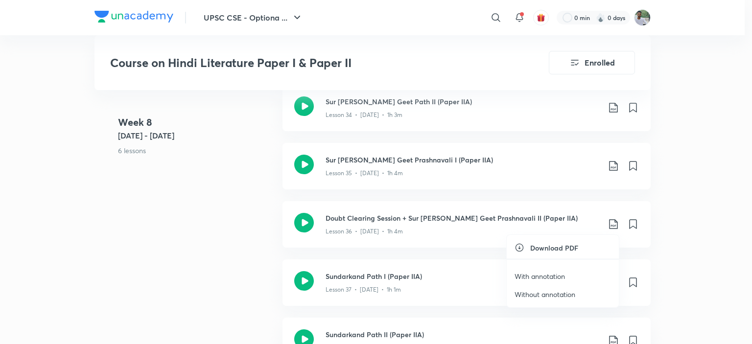
click at [549, 274] on p "With annotation" at bounding box center [540, 276] width 50 height 10
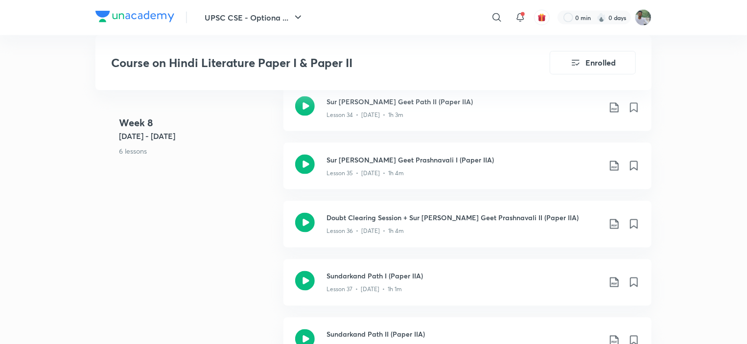
click at [413, 252] on link "Doubt Clearing Session + Sur ke Bramar Geet Prashnavali II (Paper IIA) Lesson 3…" at bounding box center [468, 230] width 368 height 58
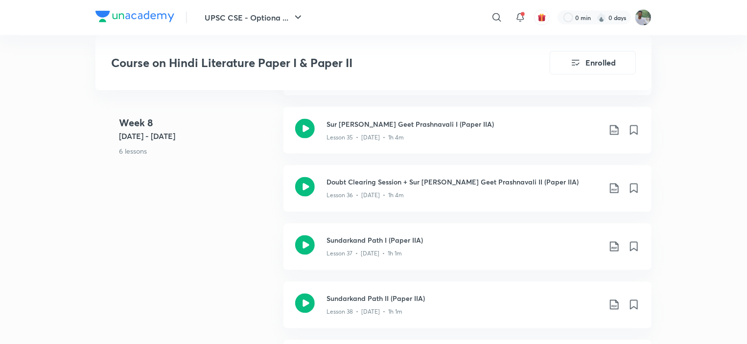
scroll to position [2665, 0]
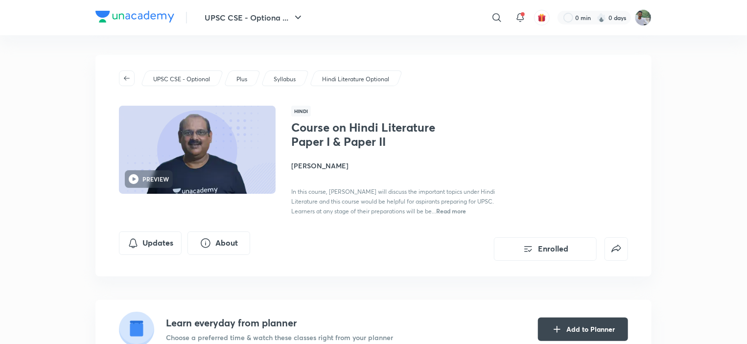
click at [598, 191] on div "Course on Hindi Literature Paper I & Paper II Purnendu Shekhar In this course, …" at bounding box center [459, 168] width 337 height 96
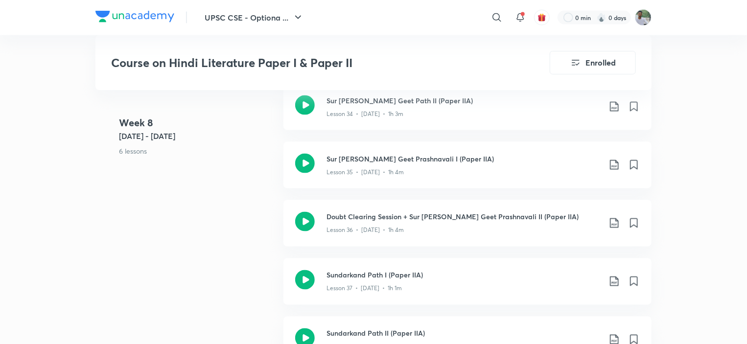
scroll to position [2606, 0]
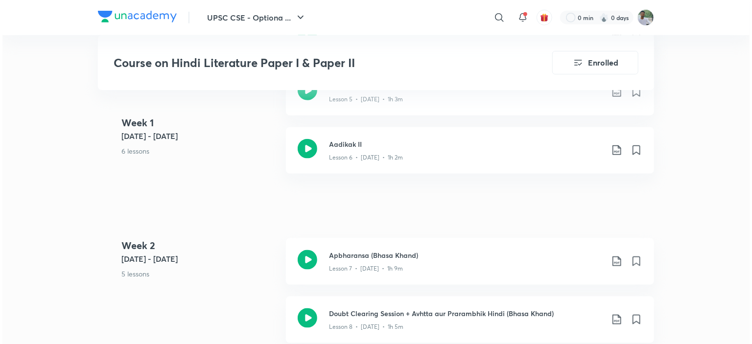
scroll to position [0, 0]
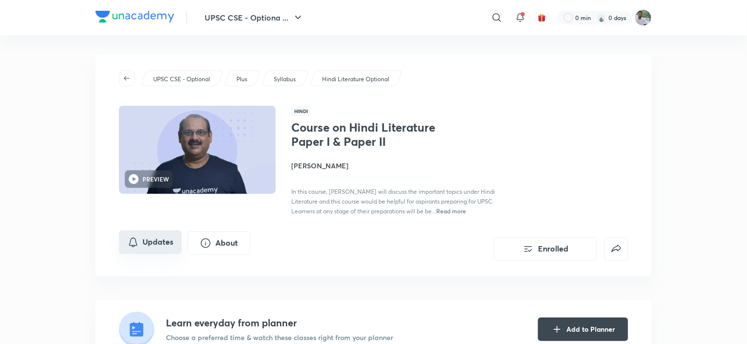
click at [173, 243] on button "Updates" at bounding box center [150, 243] width 63 height 24
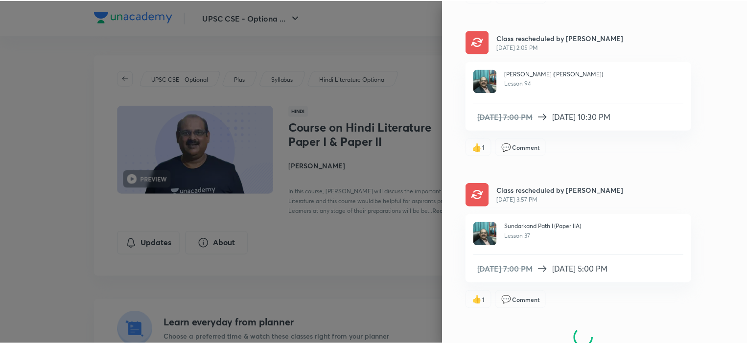
scroll to position [877, 0]
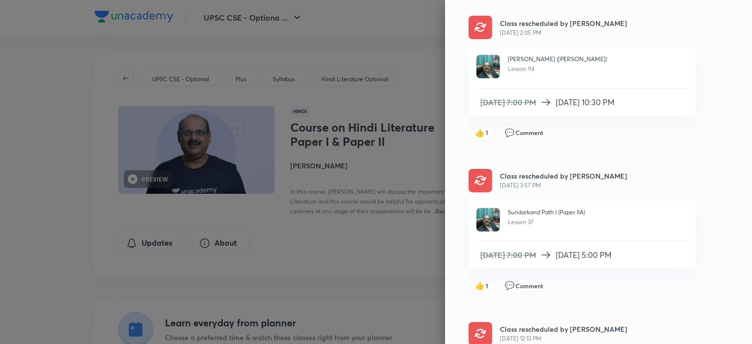
click at [390, 13] on div at bounding box center [376, 172] width 752 height 344
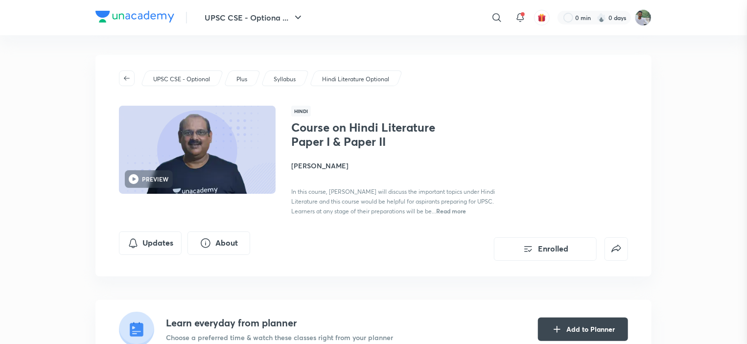
scroll to position [0, 0]
click at [390, 13] on div "​" at bounding box center [417, 18] width 180 height 24
click at [484, 295] on div "Course on Hindi Literature Paper I & Paper II Enrolled UPSC CSE - Optional Plus…" at bounding box center [374, 207] width 556 height 304
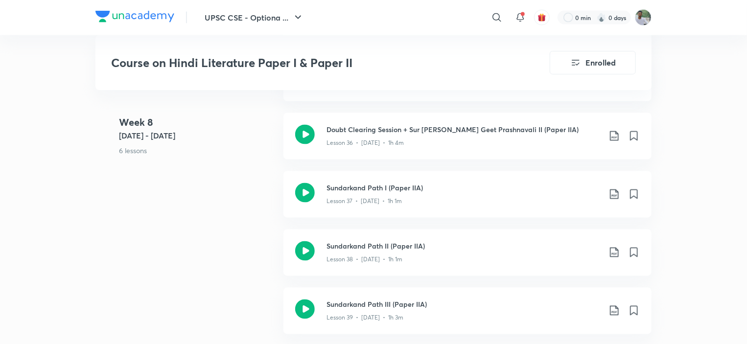
scroll to position [2694, 0]
click at [492, 103] on link "Sur ke Bramar Geet Prashnavali I (Paper IIA) Lesson 35 • Jan 12 • 1h 4m" at bounding box center [468, 84] width 368 height 58
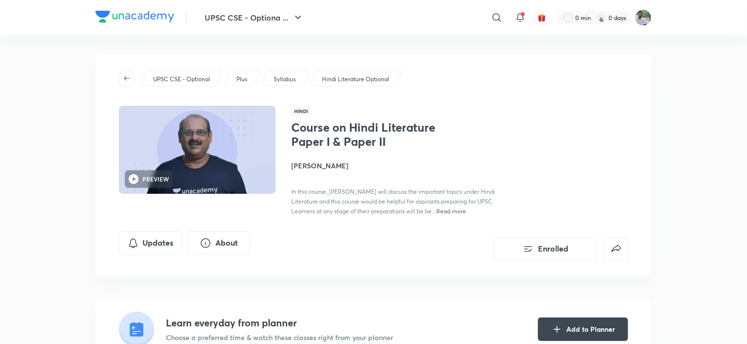
click at [585, 153] on div "Course on Hindi Literature Paper I & Paper II Purnendu Shekhar In this course, …" at bounding box center [459, 168] width 337 height 96
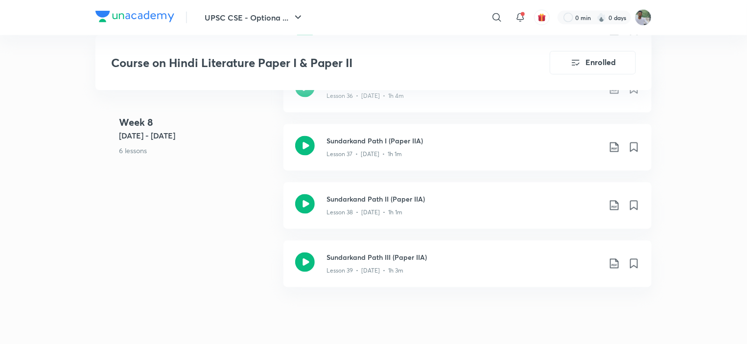
scroll to position [2743, 0]
click at [615, 143] on icon at bounding box center [615, 146] width 12 height 12
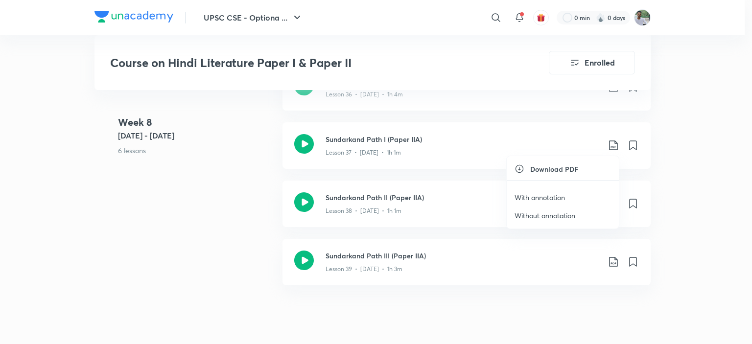
click at [551, 196] on p "With annotation" at bounding box center [540, 198] width 50 height 10
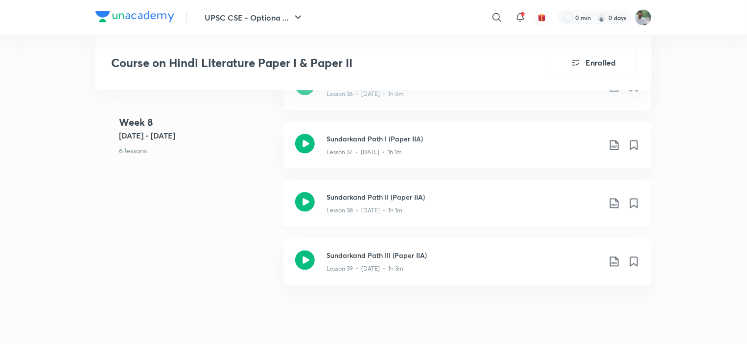
click at [614, 201] on icon at bounding box center [615, 204] width 12 height 12
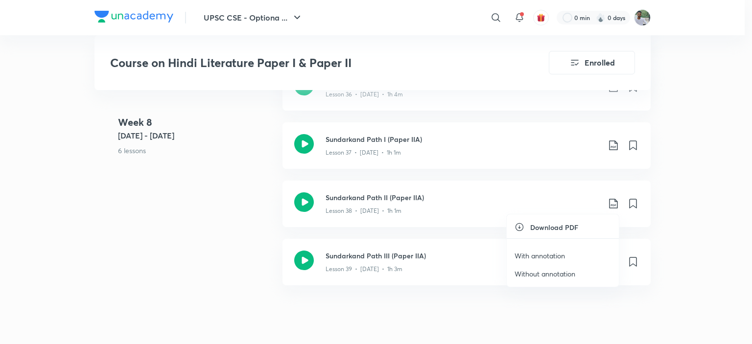
click at [538, 254] on p "With annotation" at bounding box center [540, 256] width 50 height 10
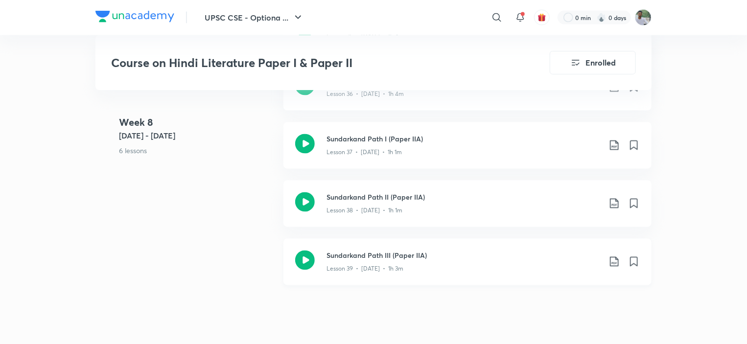
click at [613, 262] on icon at bounding box center [615, 262] width 12 height 12
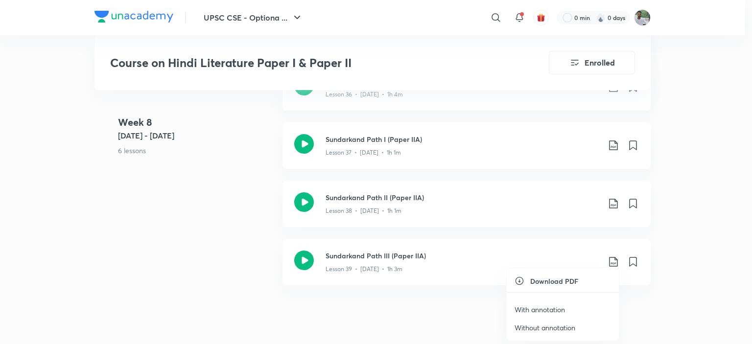
click at [519, 308] on p "With annotation" at bounding box center [540, 310] width 50 height 10
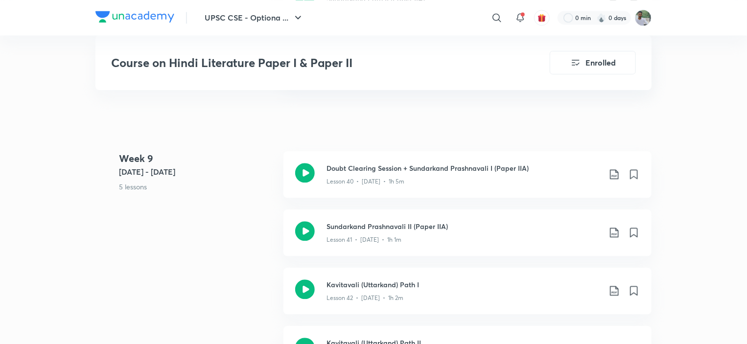
scroll to position [2959, 0]
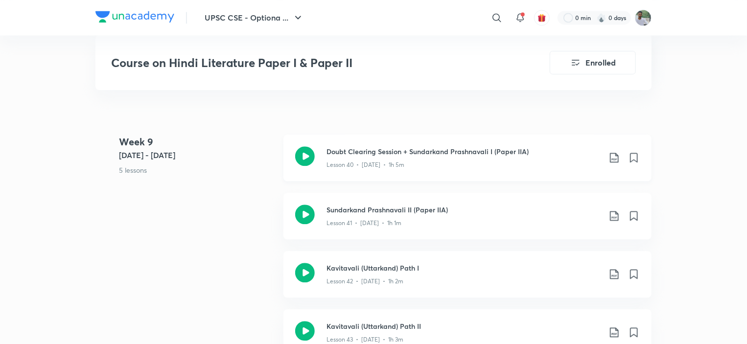
click at [614, 152] on icon at bounding box center [615, 158] width 12 height 12
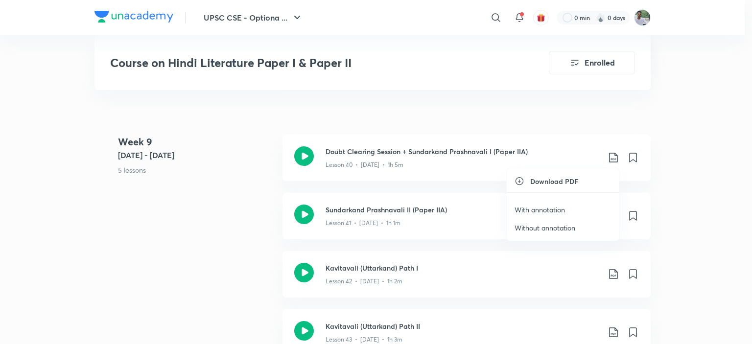
click at [540, 207] on p "With annotation" at bounding box center [540, 210] width 50 height 10
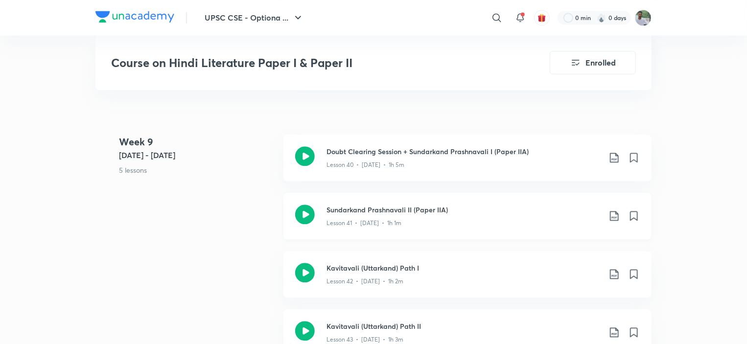
click at [614, 213] on icon at bounding box center [615, 216] width 12 height 12
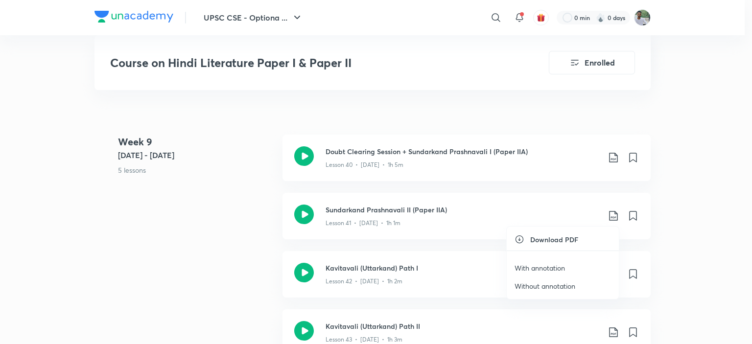
click at [713, 181] on div at bounding box center [376, 172] width 752 height 344
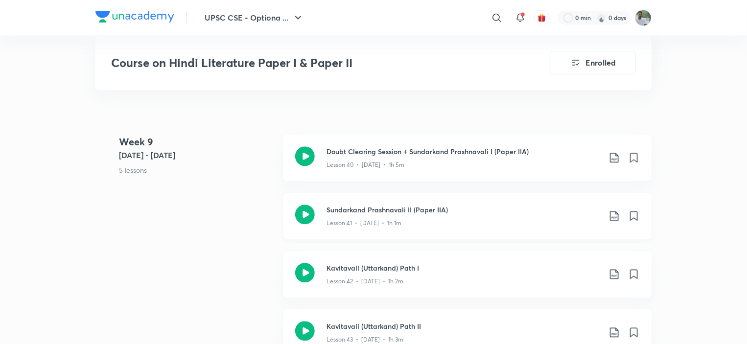
click at [614, 214] on icon at bounding box center [615, 216] width 12 height 12
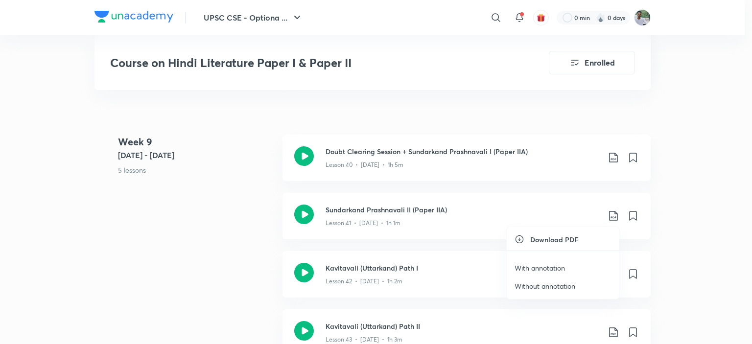
click at [549, 265] on p "With annotation" at bounding box center [540, 268] width 50 height 10
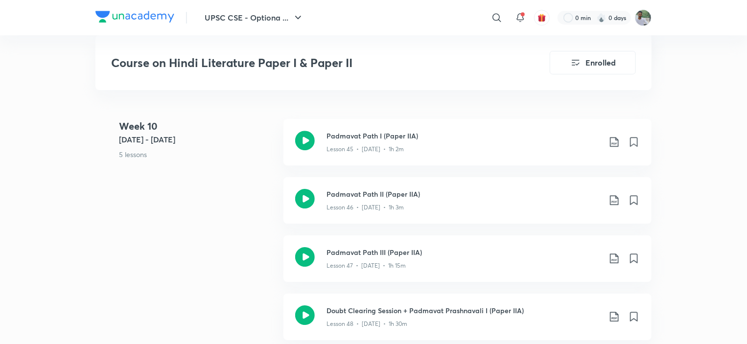
scroll to position [3331, 0]
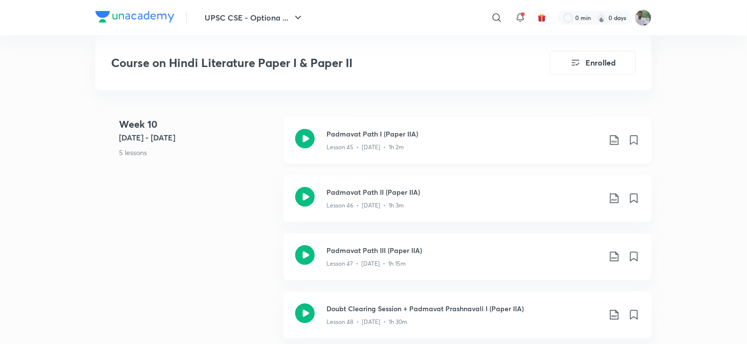
click at [615, 134] on icon at bounding box center [615, 140] width 12 height 12
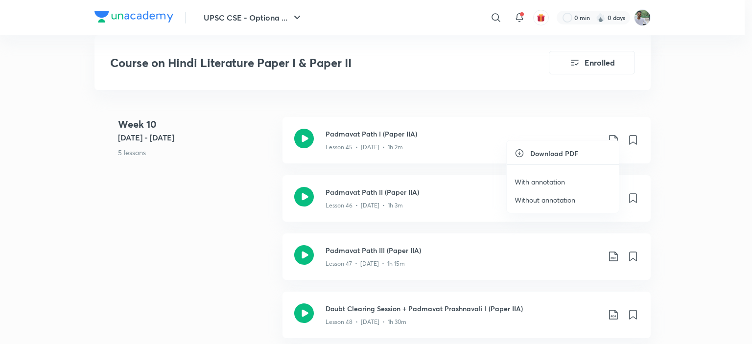
click at [551, 181] on p "With annotation" at bounding box center [540, 182] width 50 height 10
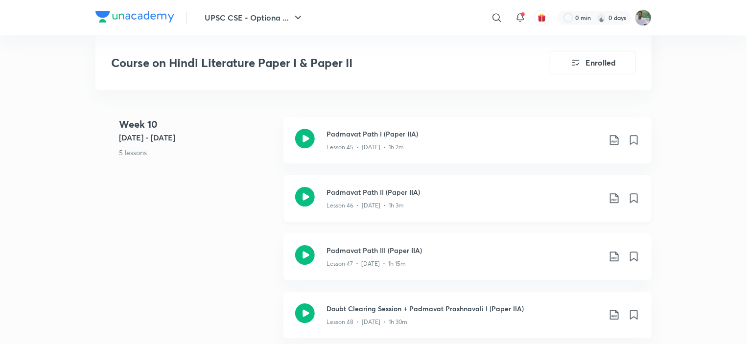
click at [617, 193] on icon at bounding box center [615, 199] width 12 height 12
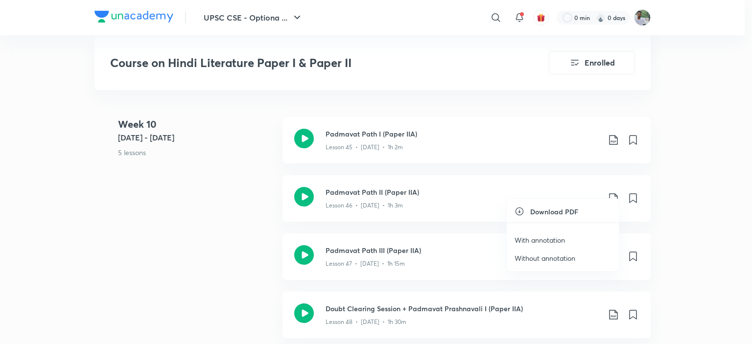
click at [554, 239] on p "With annotation" at bounding box center [540, 240] width 50 height 10
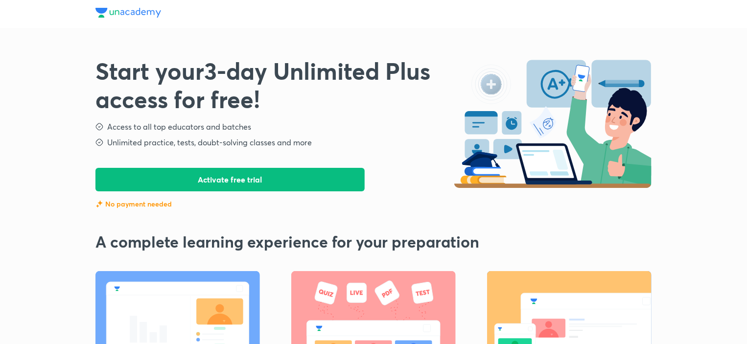
click at [283, 173] on button "Activate free trial" at bounding box center [230, 180] width 269 height 24
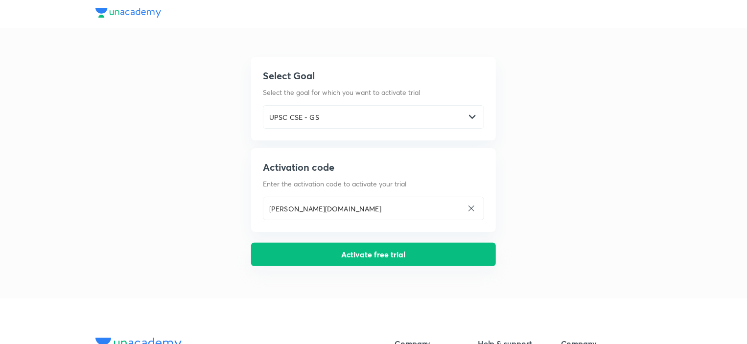
click at [397, 259] on button "Activate free trial" at bounding box center [373, 255] width 245 height 24
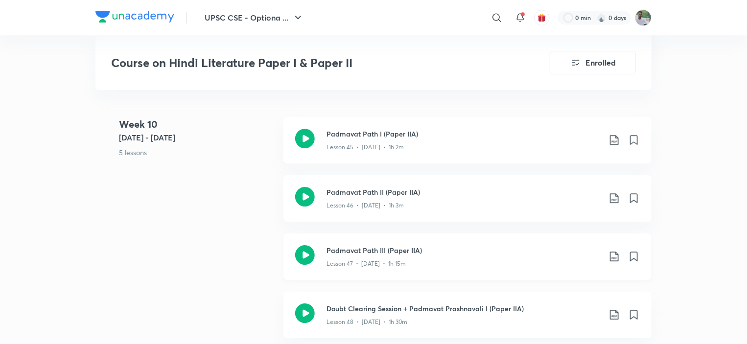
click at [613, 251] on icon at bounding box center [615, 257] width 12 height 12
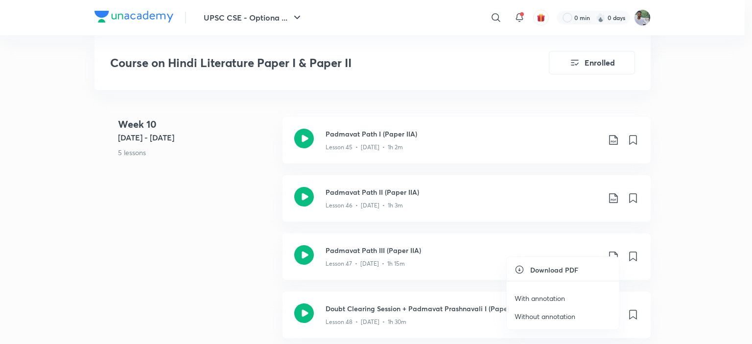
click at [550, 299] on p "With annotation" at bounding box center [540, 298] width 50 height 10
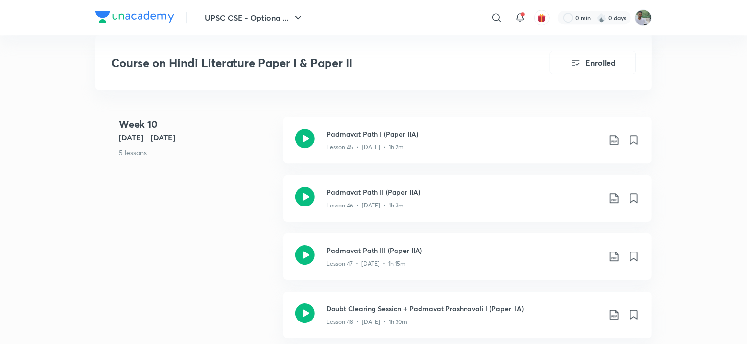
click at [480, 273] on link "Padmavat Path III (Paper IIA) Lesson 47 • [DATE] • 1h 15m" at bounding box center [468, 263] width 368 height 58
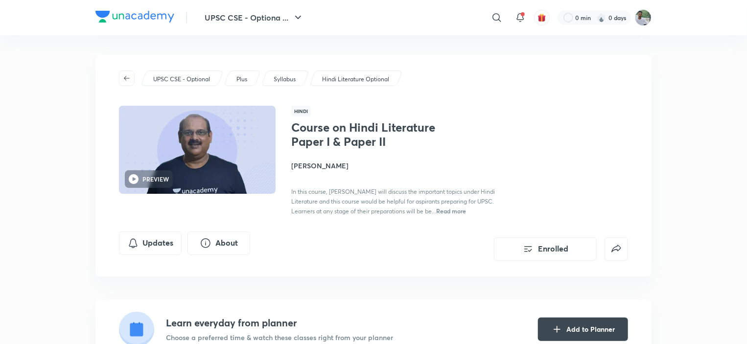
click at [348, 262] on div "UPSC CSE - Optional Plus Syllabus Hindi Literature Optional PREVIEW Hindi Cours…" at bounding box center [374, 166] width 556 height 222
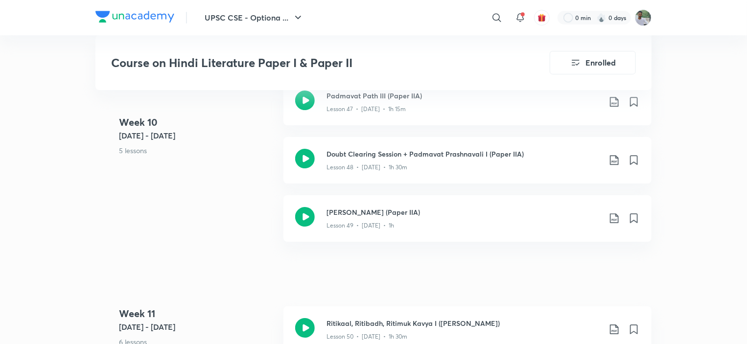
scroll to position [3488, 0]
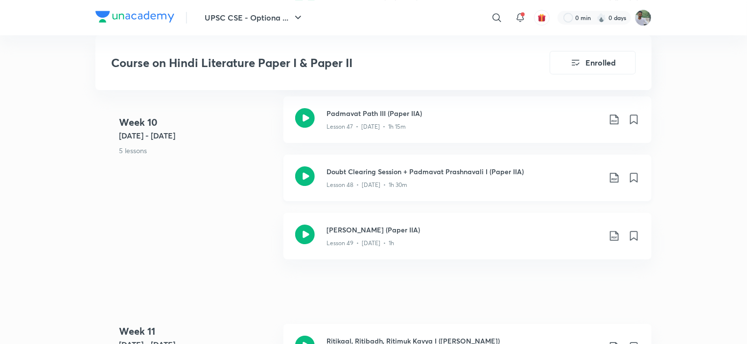
click at [613, 172] on icon at bounding box center [615, 178] width 12 height 12
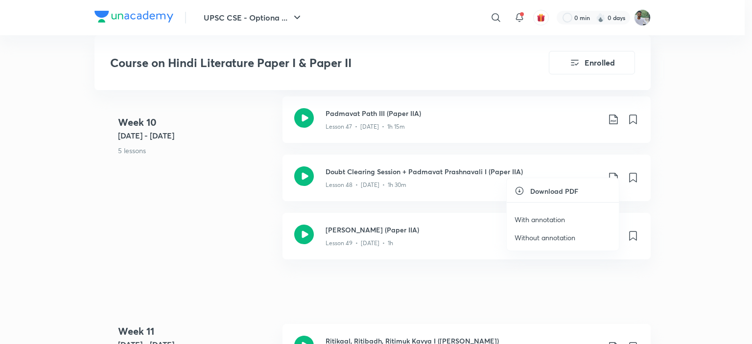
click at [559, 216] on p "With annotation" at bounding box center [540, 220] width 50 height 10
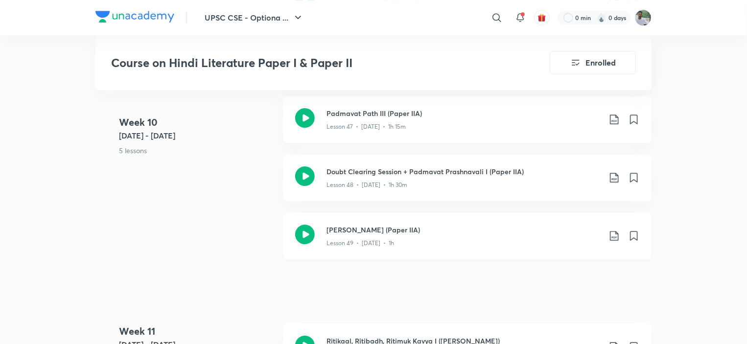
click at [612, 230] on icon at bounding box center [615, 236] width 12 height 12
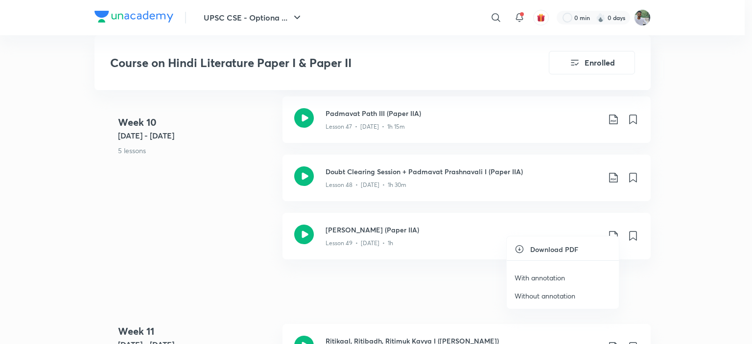
click at [547, 276] on p "With annotation" at bounding box center [540, 278] width 50 height 10
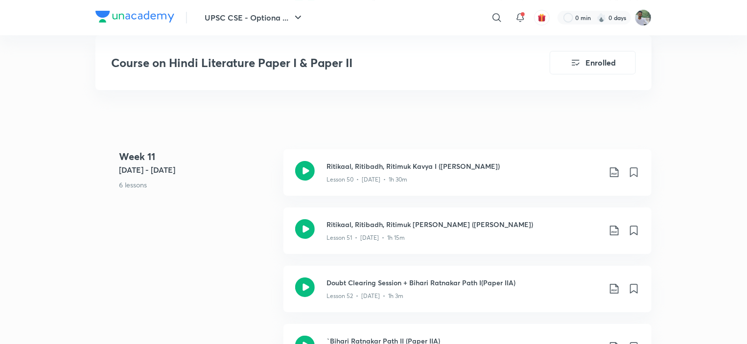
scroll to position [3644, 0]
click at [614, 165] on icon at bounding box center [615, 171] width 12 height 12
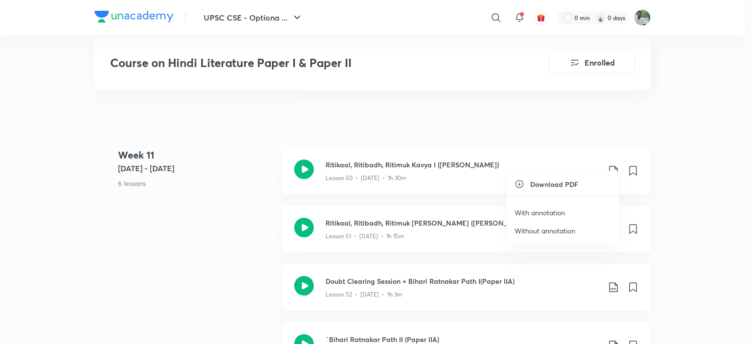
click at [547, 213] on p "With annotation" at bounding box center [540, 213] width 50 height 10
